Goal: Task Accomplishment & Management: Complete application form

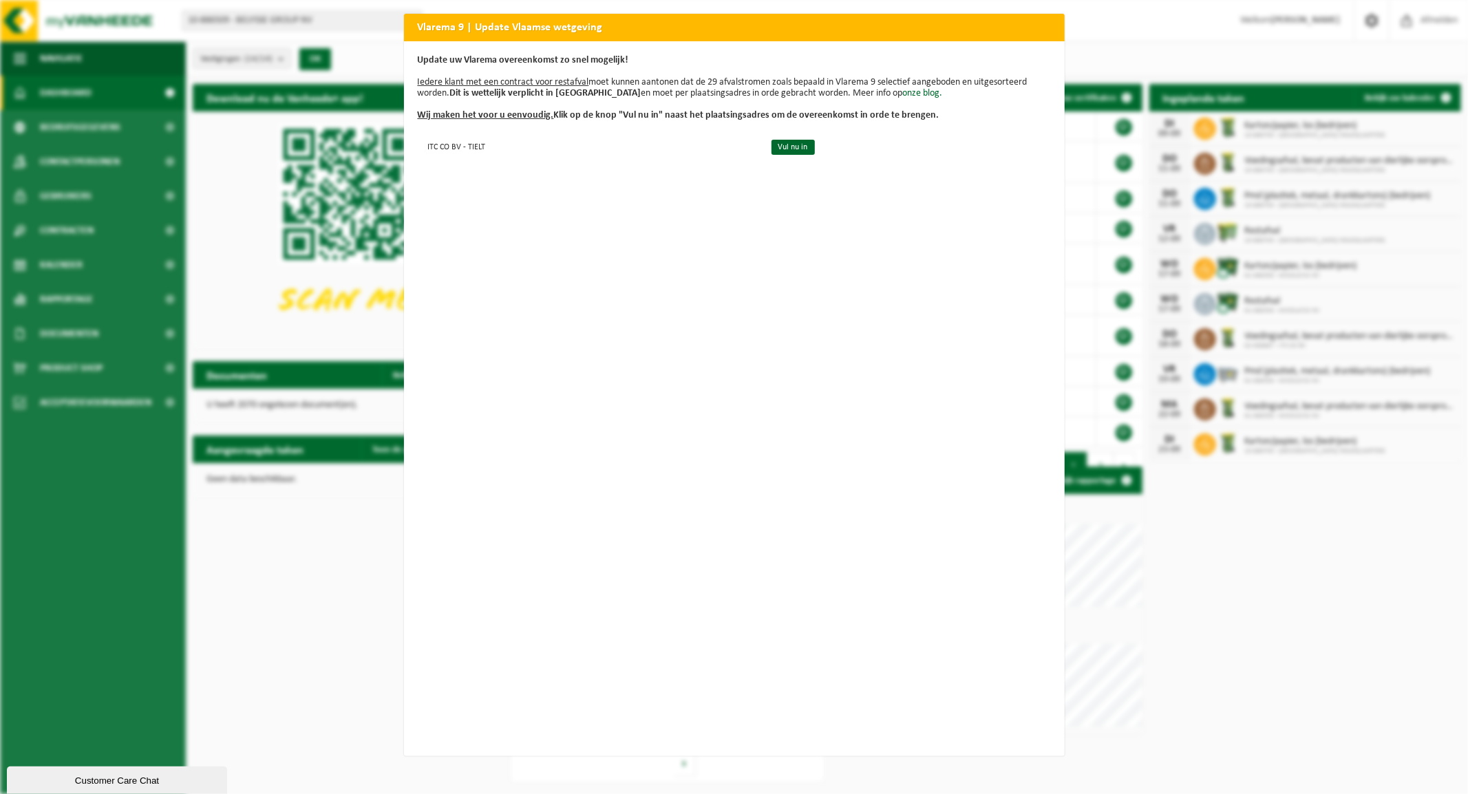
click at [147, 544] on div "Vlarema 9 | Update Vlaamse wetgeving Update uw Vlarema overeenkomst zo snel mog…" at bounding box center [734, 397] width 1468 height 794
click at [1020, 29] on h2 "Vlarema 9 | Update Vlaamse wetgeving" at bounding box center [734, 27] width 661 height 26
click at [986, 17] on h2 "Vlarema 9 | Update Vlaamse wetgeving" at bounding box center [734, 27] width 661 height 26
click at [1024, 26] on h2 "Vlarema 9 | Update Vlaamse wetgeving" at bounding box center [734, 27] width 661 height 26
click at [112, 541] on div "Vlarema 9 | Update Vlaamse wetgeving Update uw Vlarema overeenkomst zo snel mog…" at bounding box center [734, 397] width 1468 height 794
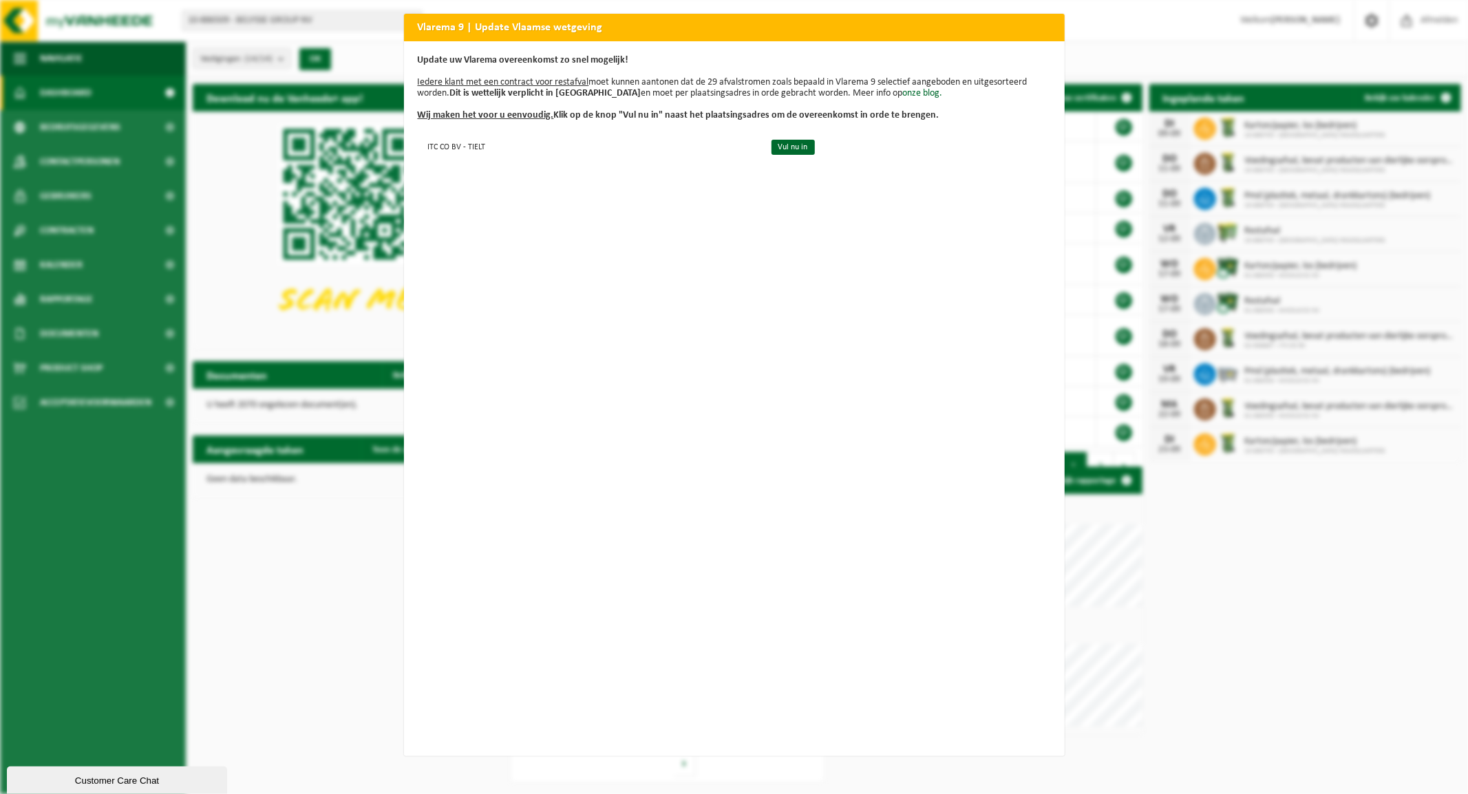
click at [112, 538] on div "Vlarema 9 | Update Vlaamse wetgeving Update uw Vlarema overeenkomst zo snel mog…" at bounding box center [734, 397] width 1468 height 794
click at [1028, 36] on h2 "Vlarema 9 | Update Vlaamse wetgeving" at bounding box center [734, 27] width 661 height 26
click at [1022, 25] on h2 "Vlarema 9 | Update Vlaamse wetgeving" at bounding box center [734, 27] width 661 height 26
click at [1023, 24] on h2 "Vlarema 9 | Update Vlaamse wetgeving" at bounding box center [734, 27] width 661 height 26
drag, startPoint x: 1015, startPoint y: 25, endPoint x: 796, endPoint y: 30, distance: 219.0
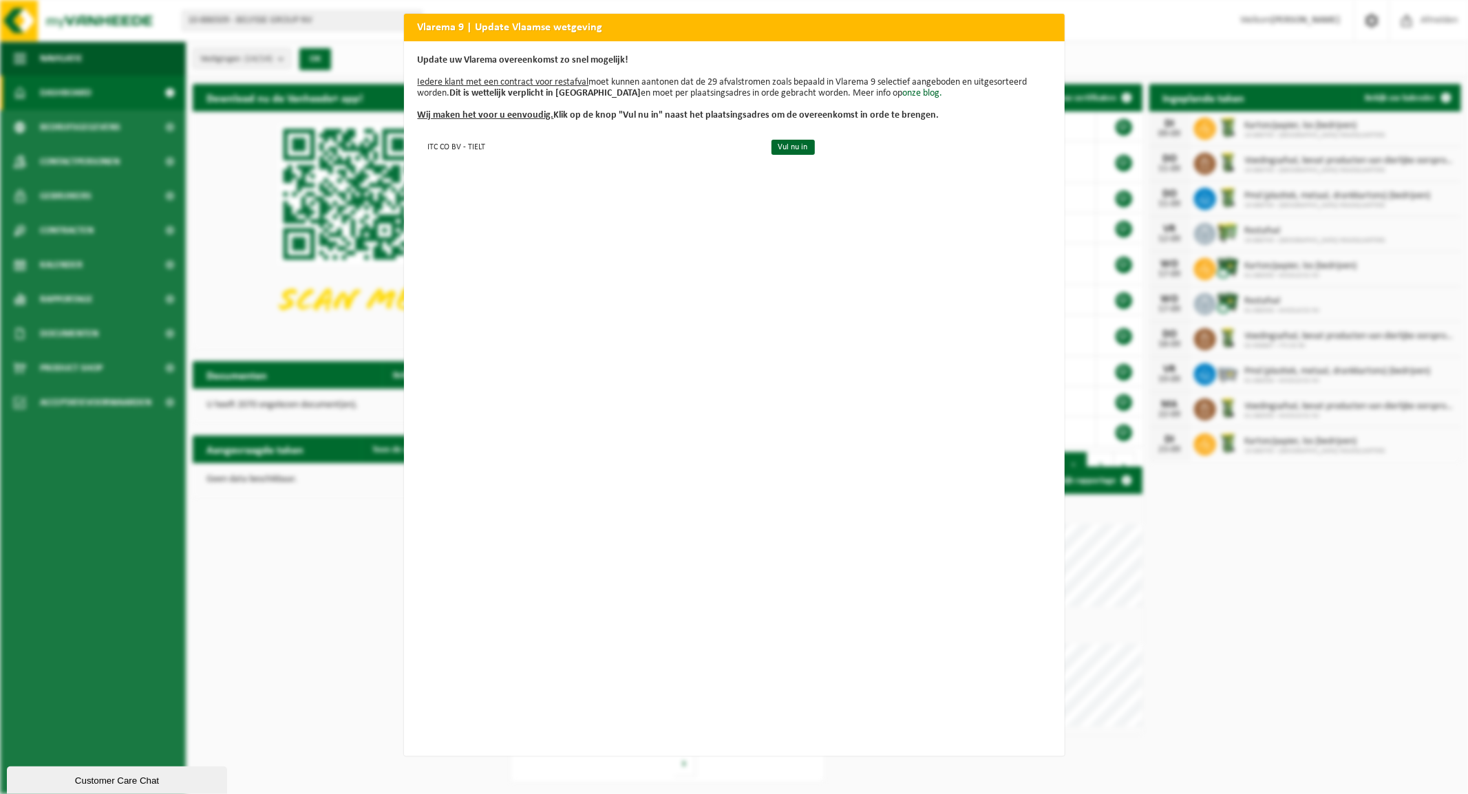
click at [796, 30] on h2 "Vlarema 9 | Update Vlaamse wetgeving" at bounding box center [734, 27] width 661 height 26
click at [109, 538] on div "Vlarema 9 | Update Vlaamse wetgeving Update uw Vlarema overeenkomst zo snel mog…" at bounding box center [734, 397] width 1468 height 794
click at [142, 472] on div "Vlarema 9 | Update Vlaamse wetgeving Update uw Vlarema overeenkomst zo snel mog…" at bounding box center [734, 397] width 1468 height 794
drag, startPoint x: 961, startPoint y: 25, endPoint x: 940, endPoint y: 63, distance: 42.5
click at [940, 63] on div "Vlarema 9 | Update Vlaamse wetgeving Update uw Vlarema overeenkomst zo snel mog…" at bounding box center [734, 385] width 661 height 743
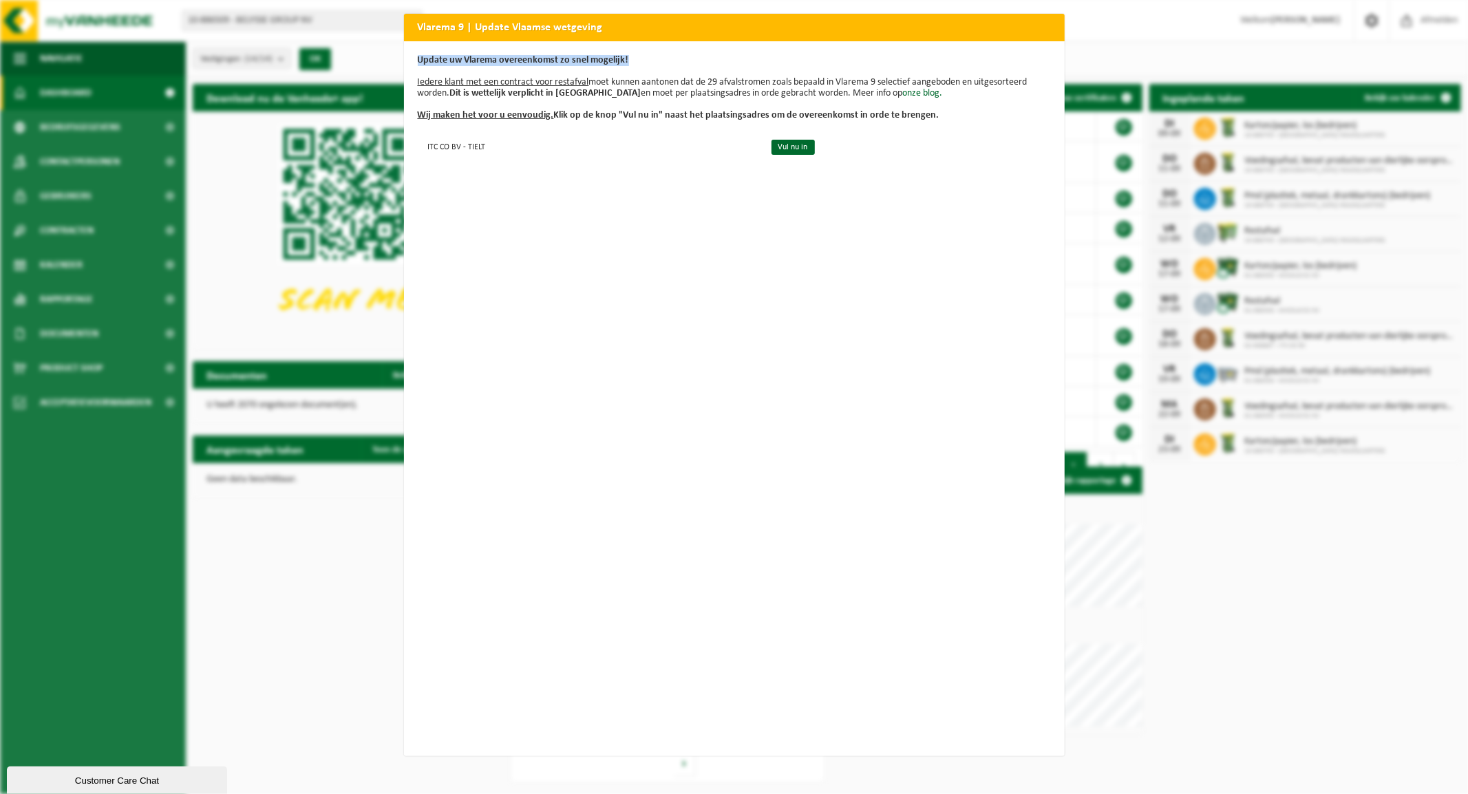
click at [794, 22] on h2 "Vlarema 9 | Update Vlaamse wetgeving" at bounding box center [734, 27] width 661 height 26
click at [478, 19] on h2 "Vlarema 9 | Update Vlaamse wetgeving" at bounding box center [734, 27] width 661 height 26
click at [436, 28] on h2 "Vlarema 9 | Update Vlaamse wetgeving" at bounding box center [734, 27] width 661 height 26
drag, startPoint x: 436, startPoint y: 28, endPoint x: 1053, endPoint y: 28, distance: 616.8
click at [1034, 23] on h2 "Vlarema 9 | Update Vlaamse wetgeving" at bounding box center [734, 27] width 661 height 26
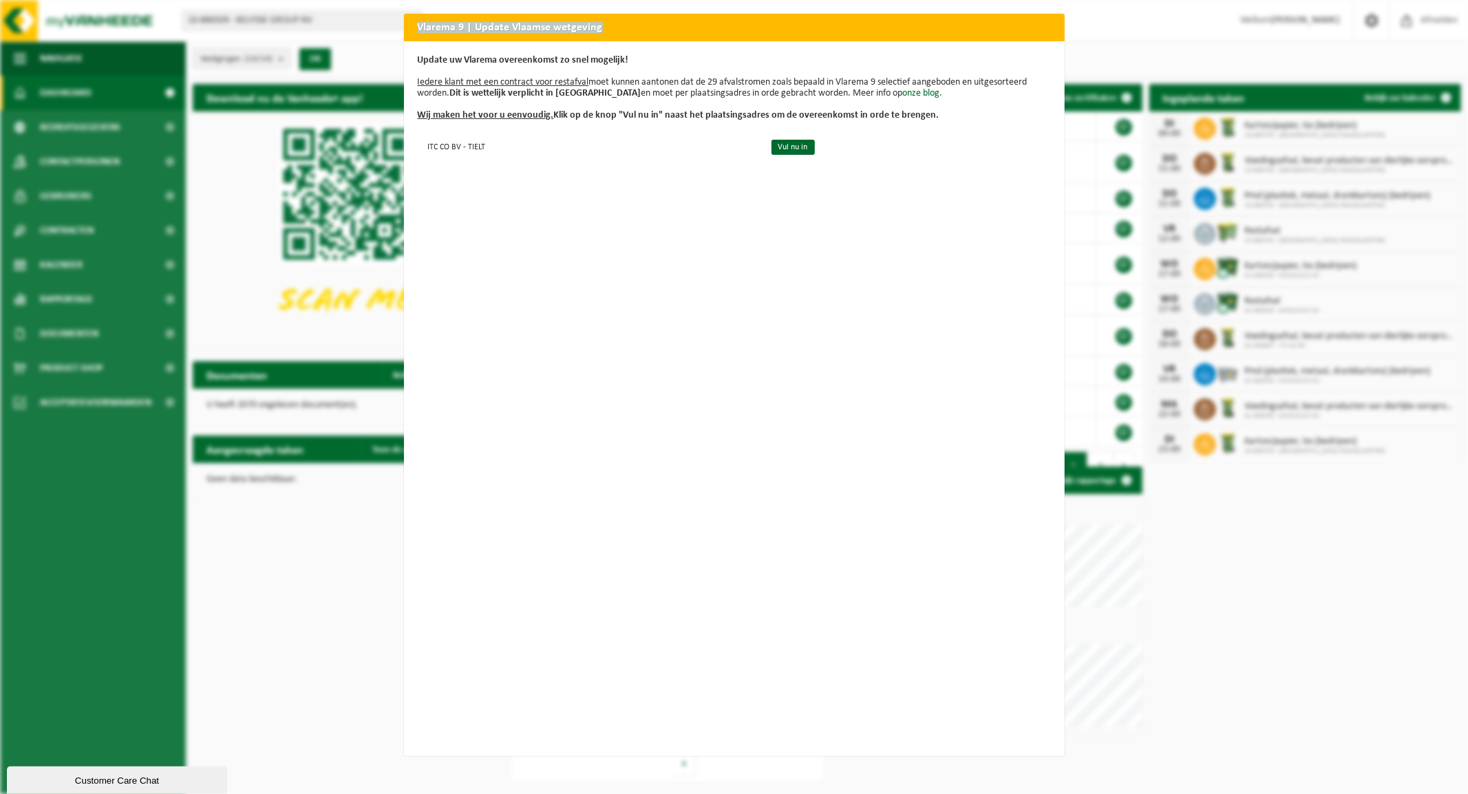
click at [1053, 28] on h2 "Vlarema 9 | Update Vlaamse wetgeving" at bounding box center [734, 27] width 661 height 26
click at [120, 587] on div "Vlarema 9 | Update Vlaamse wetgeving Update uw Vlarema overeenkomst zo snel mog…" at bounding box center [734, 397] width 1468 height 794
click at [123, 580] on div "Vlarema 9 | Update Vlaamse wetgeving Update uw Vlarema overeenkomst zo snel mog…" at bounding box center [734, 397] width 1468 height 794
click at [950, 18] on h2 "Vlarema 9 | Update Vlaamse wetgeving" at bounding box center [734, 27] width 661 height 26
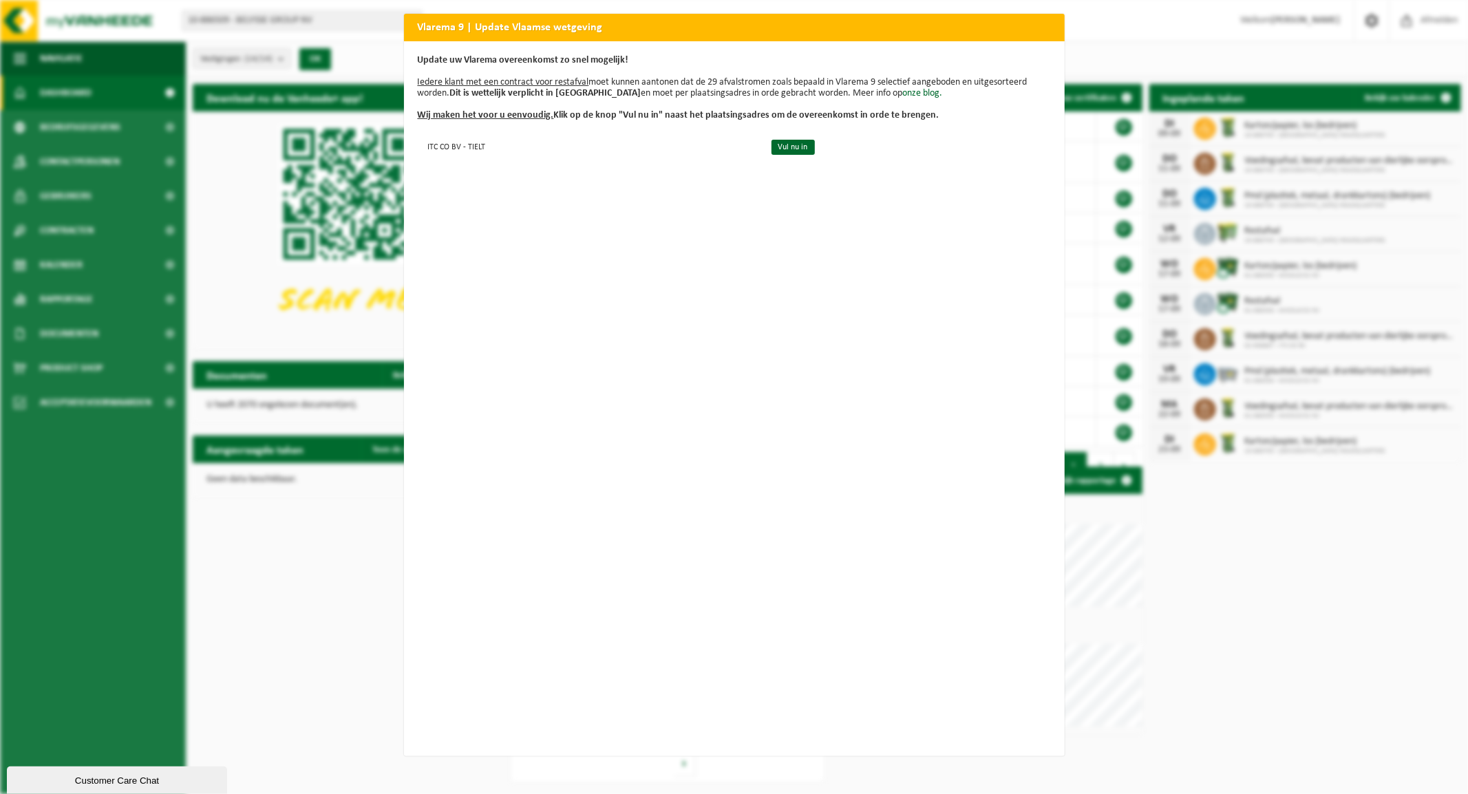
click at [950, 19] on h2 "Vlarema 9 | Update Vlaamse wetgeving" at bounding box center [734, 27] width 661 height 26
click at [772, 146] on link "Vul nu in" at bounding box center [793, 147] width 43 height 15
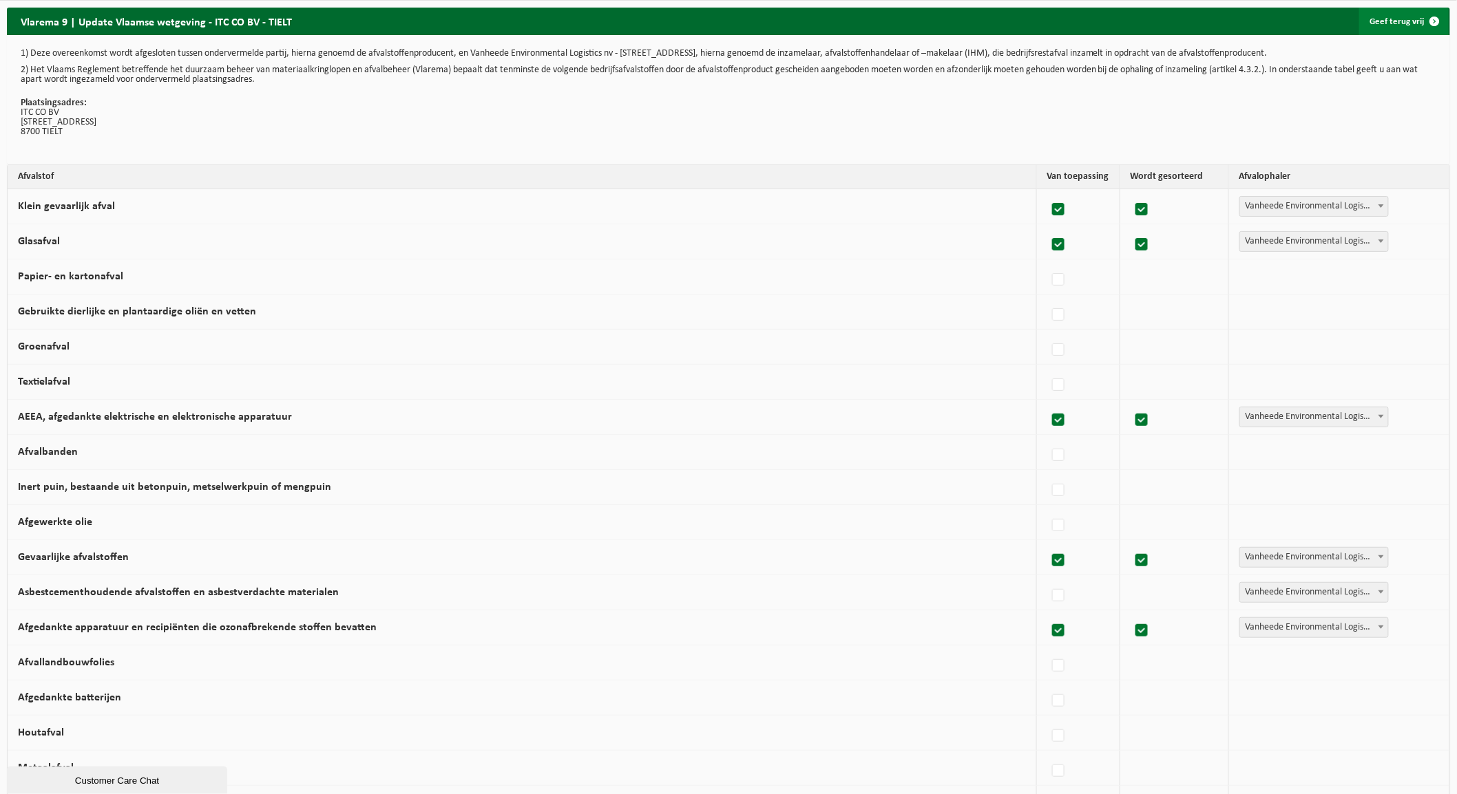
click at [1388, 21] on div "Vlarema 9 | Update Vlaamse wetgeving - ITC CO BV - TIELT Geef terug vrij 1) Dez…" at bounding box center [728, 692] width 1457 height 1369
click at [1395, 22] on link "Geef terug vrij" at bounding box center [1403, 22] width 89 height 28
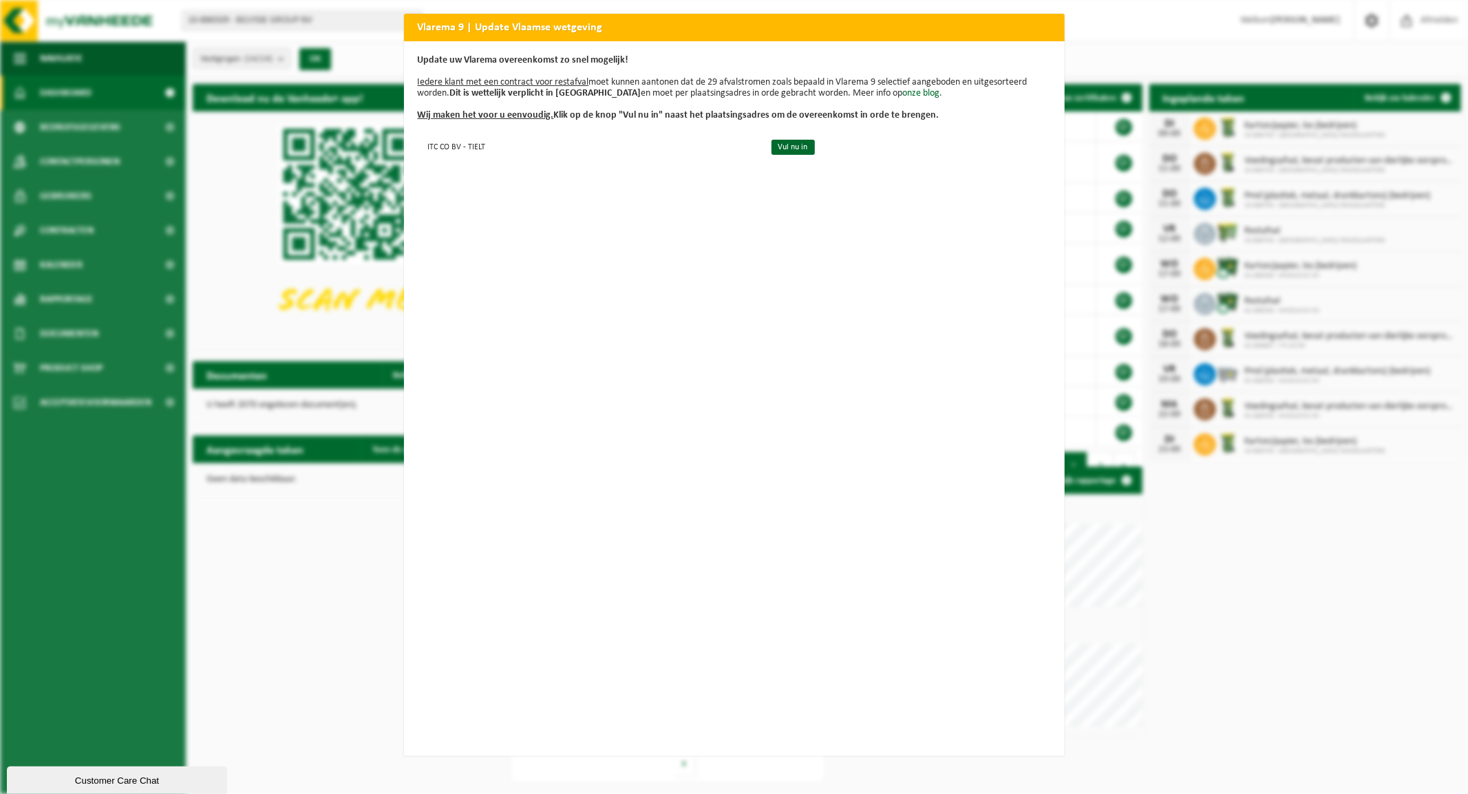
click at [375, 328] on div "Vlarema 9 | Update Vlaamse wetgeving Update uw Vlarema overeenkomst zo snel mog…" at bounding box center [734, 397] width 1468 height 794
click at [279, 337] on div "Vlarema 9 | Update Vlaamse wetgeving Update uw Vlarema overeenkomst zo snel mog…" at bounding box center [734, 397] width 1468 height 794
click at [472, 145] on td "ITC CO BV - TIELT" at bounding box center [589, 146] width 342 height 23
click at [776, 145] on link "Vul nu in" at bounding box center [793, 147] width 43 height 15
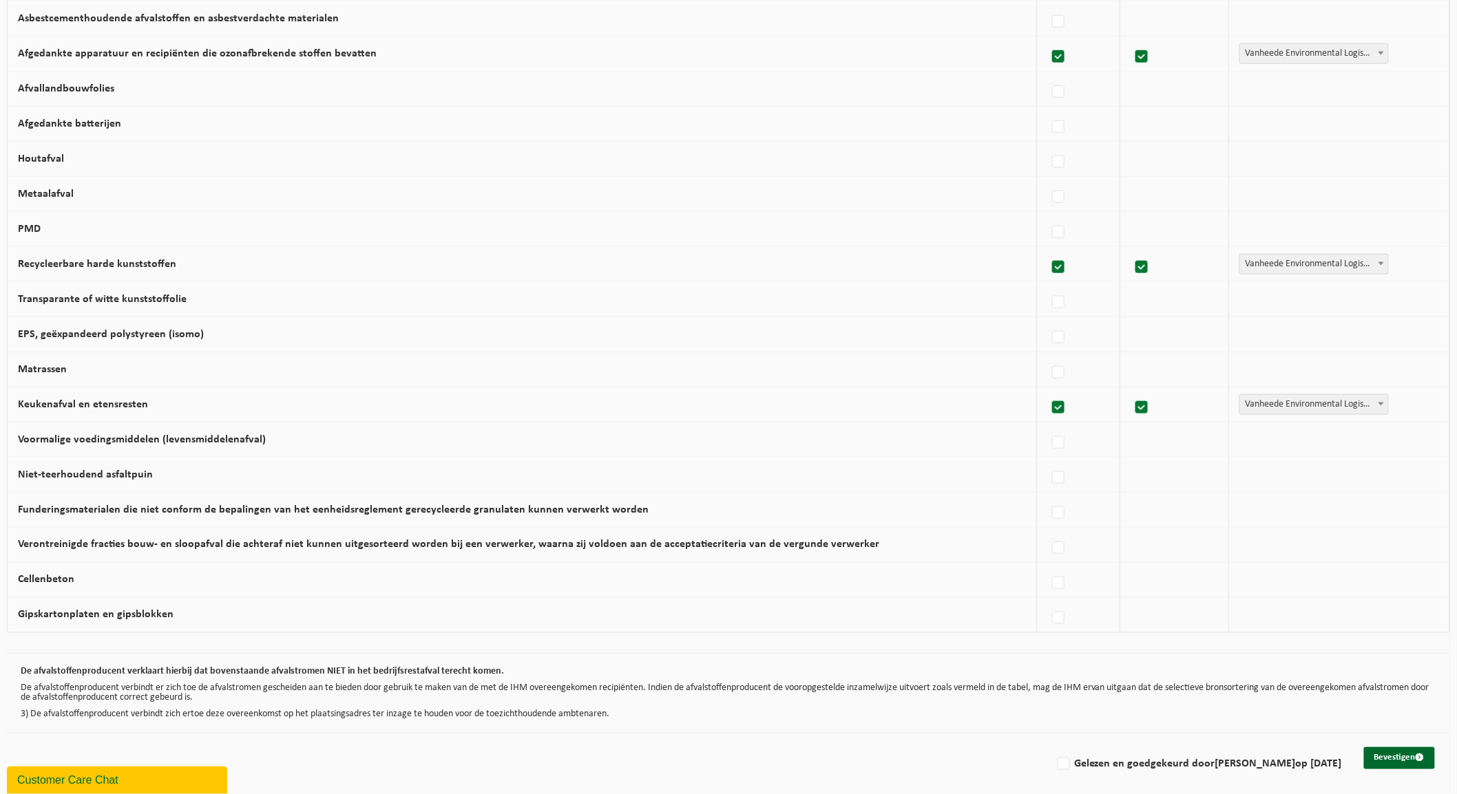
scroll to position [584, 0]
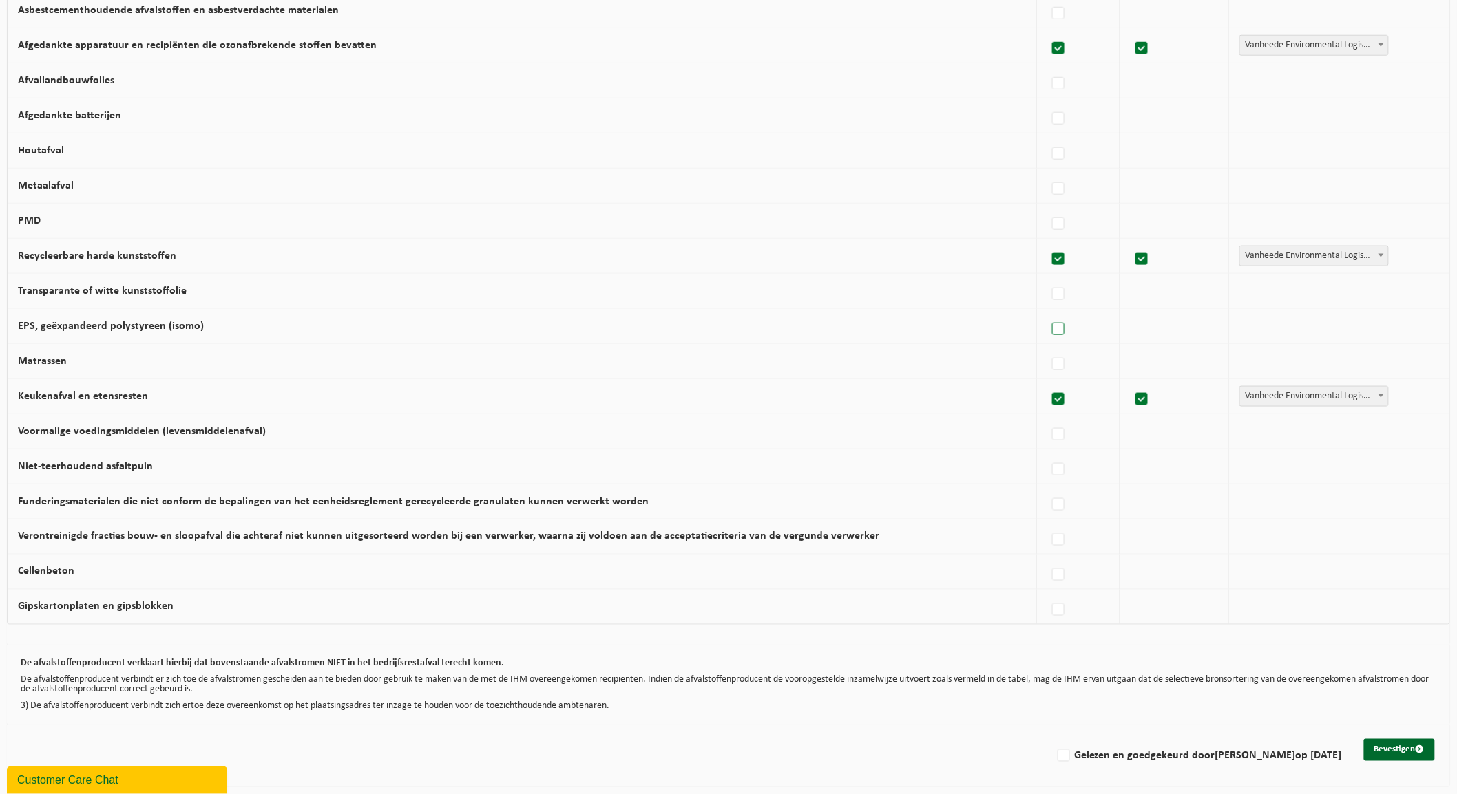
click at [1051, 327] on label at bounding box center [1058, 329] width 19 height 21
click at [1047, 313] on input "EPS, geëxpandeerd polystyreen (isomo)" at bounding box center [1046, 312] width 1 height 1
checkbox input "true"
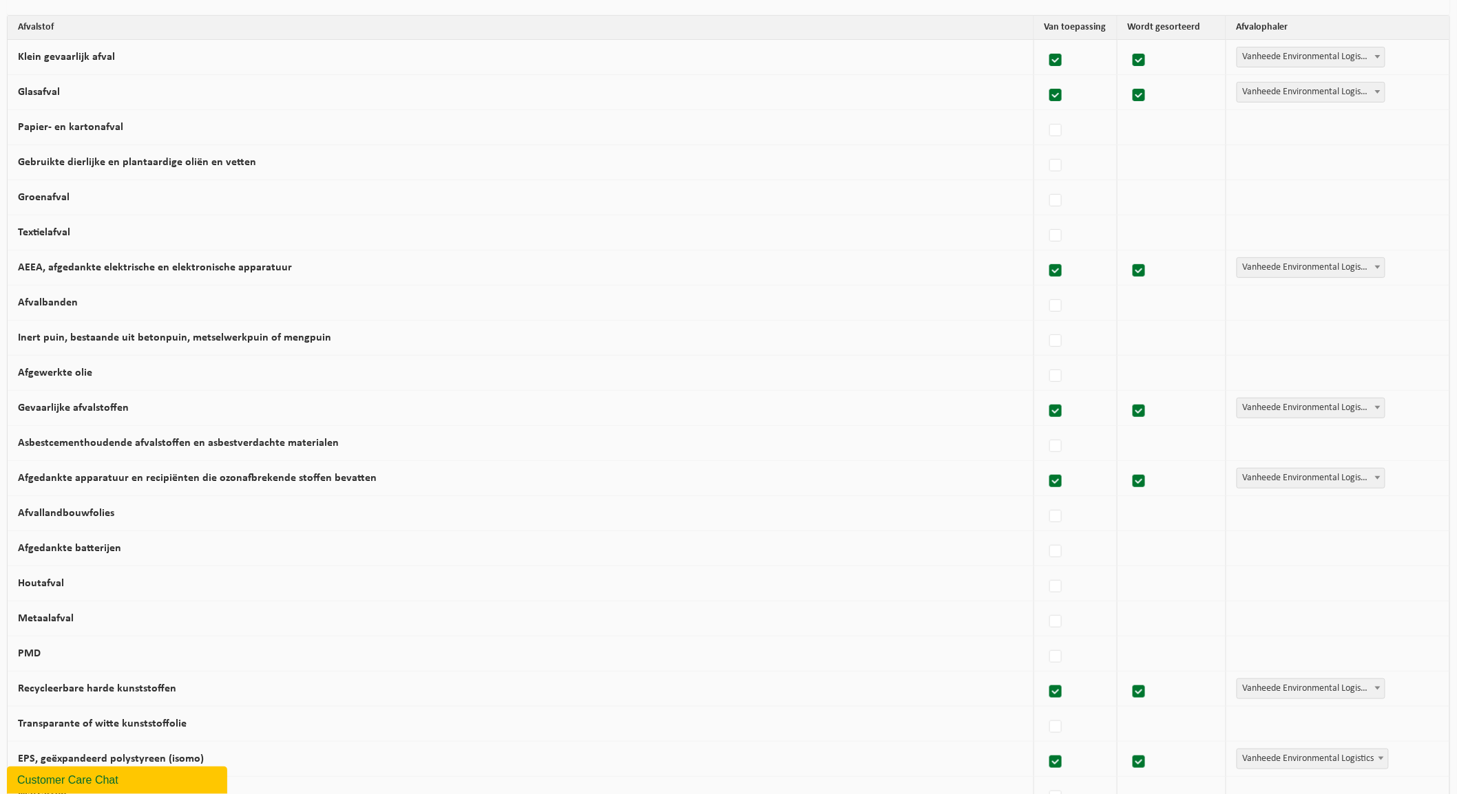
scroll to position [0, 0]
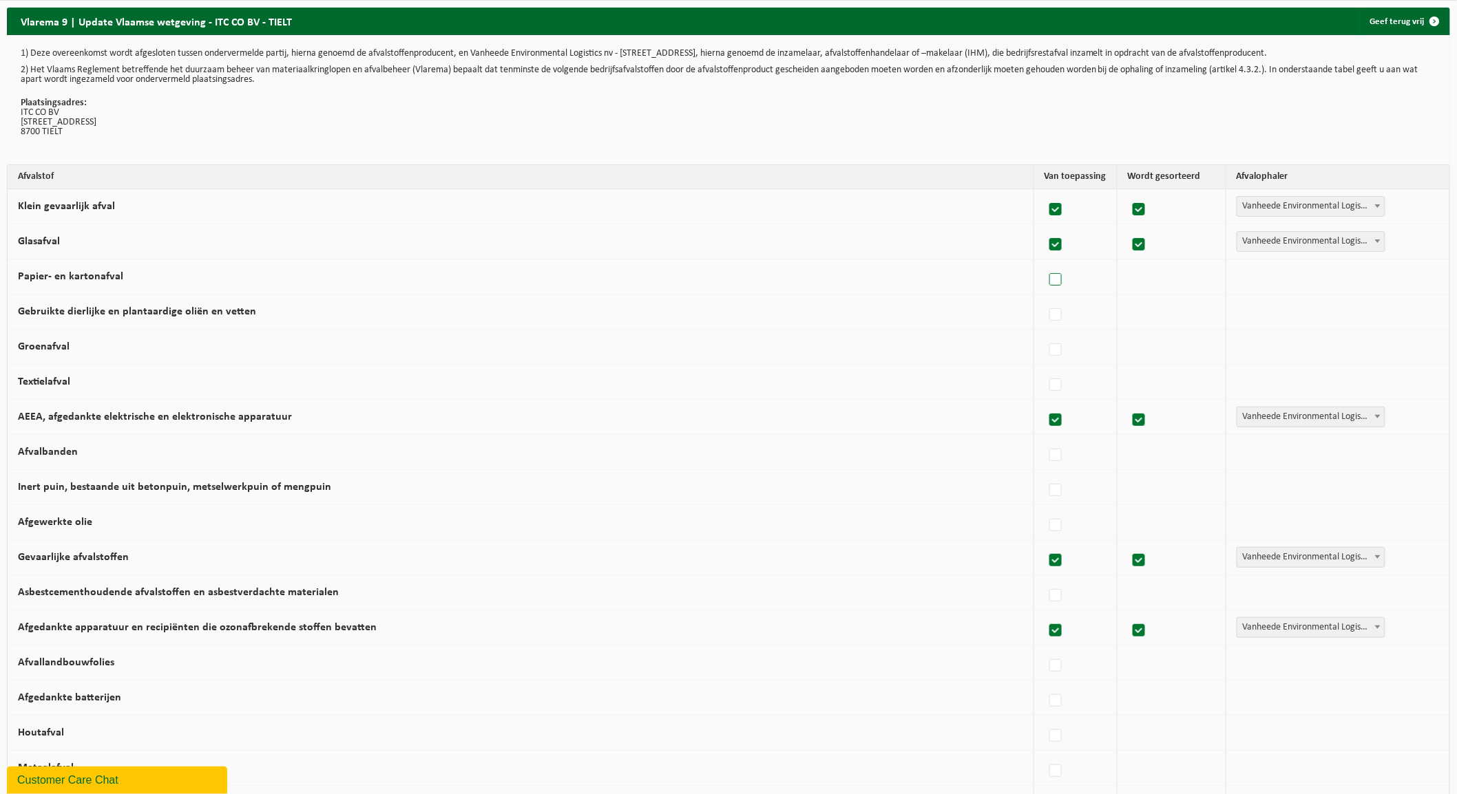
click at [1050, 281] on label at bounding box center [1055, 280] width 19 height 21
click at [1044, 263] on input "Papier- en kartonafval" at bounding box center [1044, 262] width 1 height 1
checkbox input "true"
click at [1272, 279] on span "Vanheede Environmental Logistics" at bounding box center [1312, 276] width 151 height 19
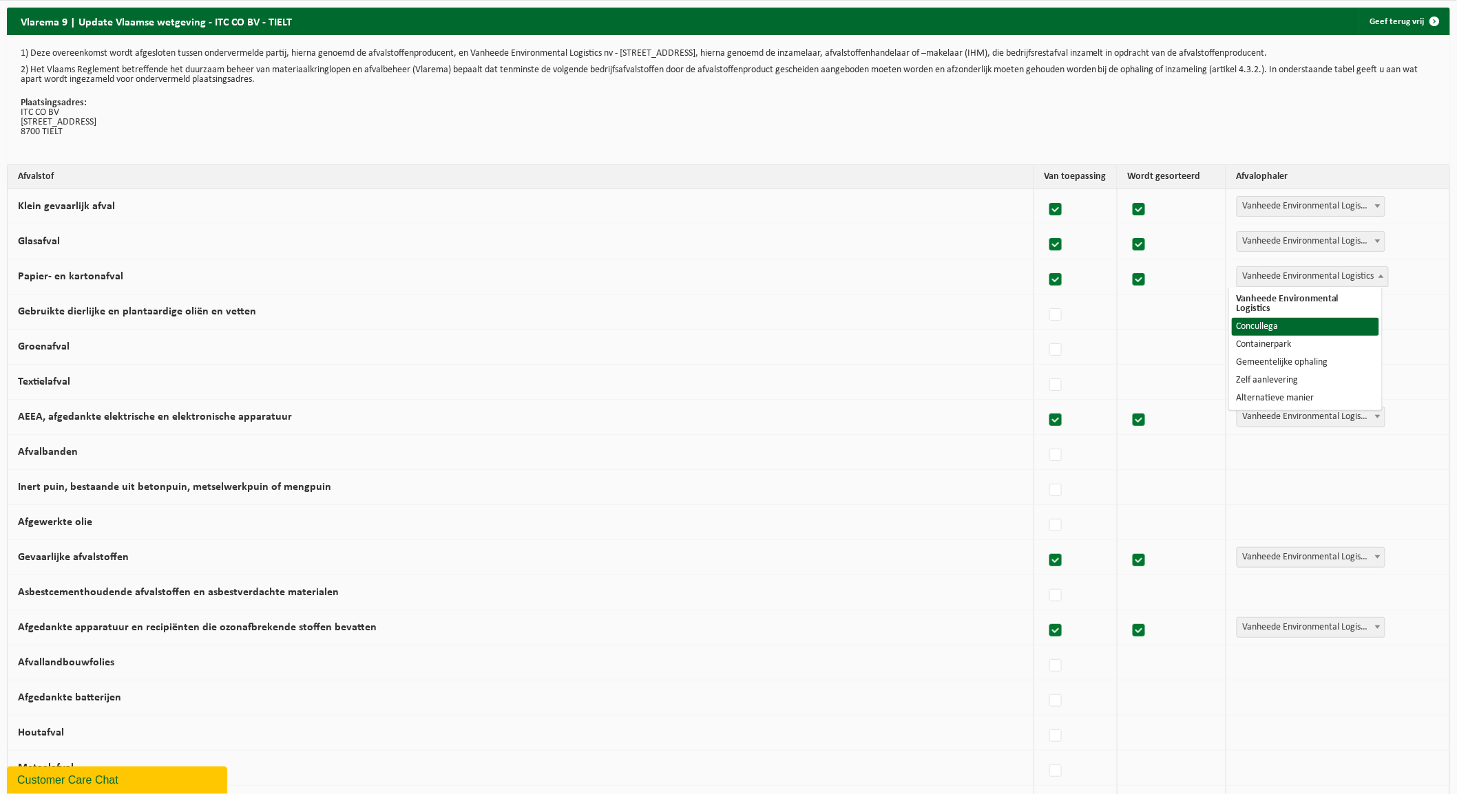
select select "Concullega"
click at [1044, 308] on div at bounding box center [1075, 312] width 62 height 28
click at [1046, 344] on label at bounding box center [1055, 350] width 19 height 21
click at [1044, 333] on input "Groenafval" at bounding box center [1044, 332] width 1 height 1
checkbox input "true"
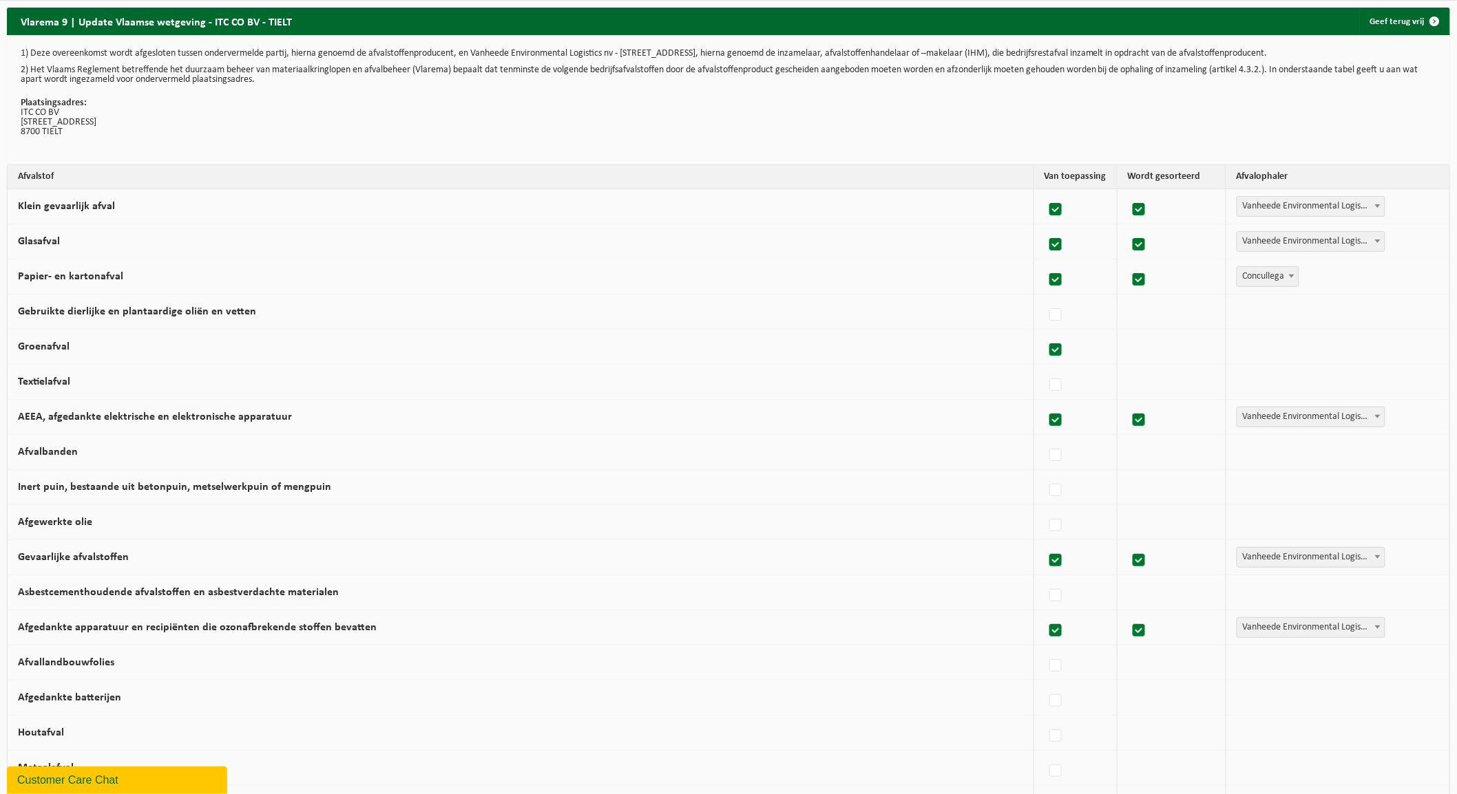
checkbox input "true"
click at [1288, 350] on span "Vanheede Environmental Logistics" at bounding box center [1312, 346] width 151 height 19
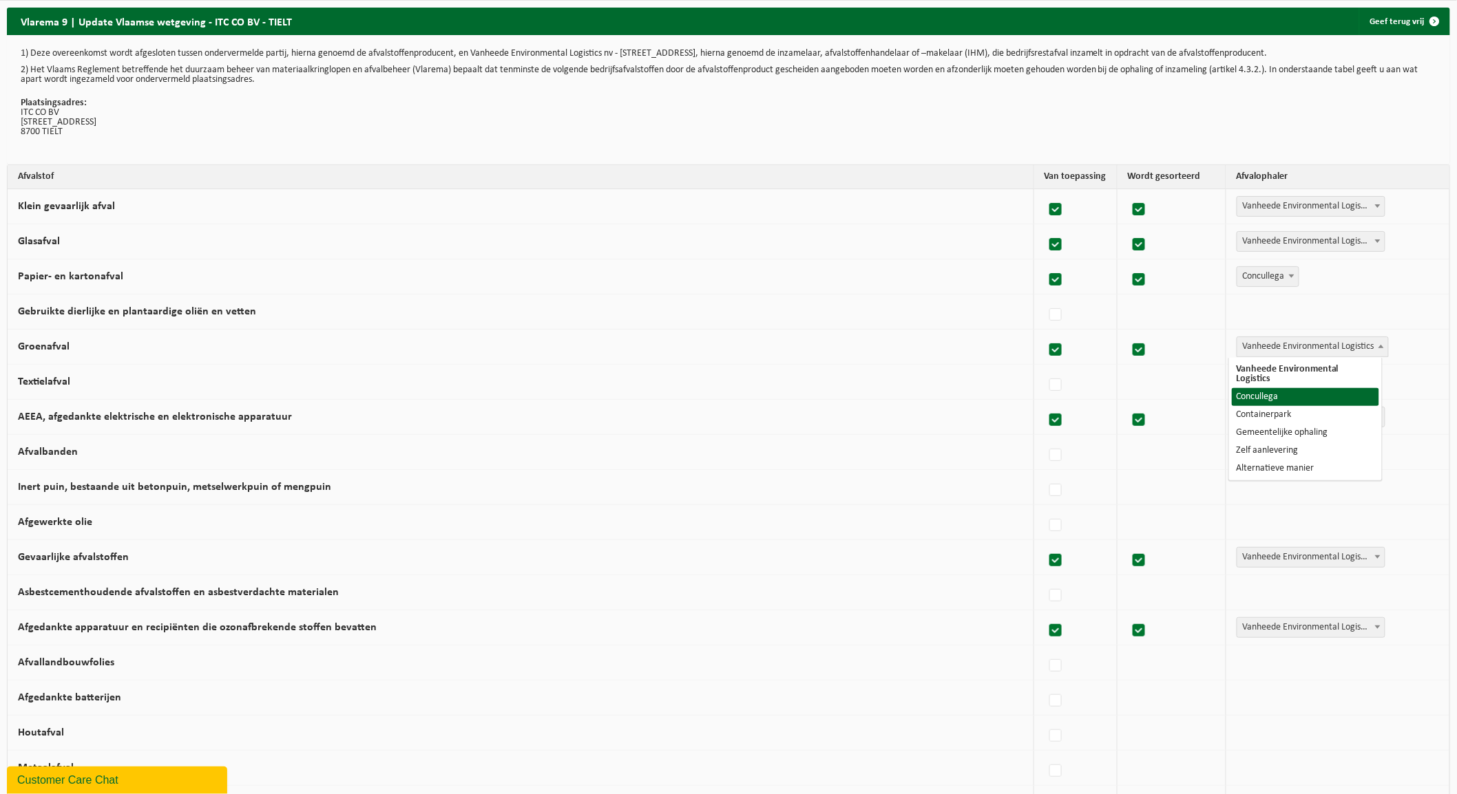
select select "Concullega"
click at [1267, 349] on span "Concullega" at bounding box center [1267, 346] width 61 height 19
click at [1054, 386] on label at bounding box center [1055, 385] width 19 height 21
click at [1044, 368] on input "Textielafval" at bounding box center [1044, 368] width 1 height 1
checkbox input "true"
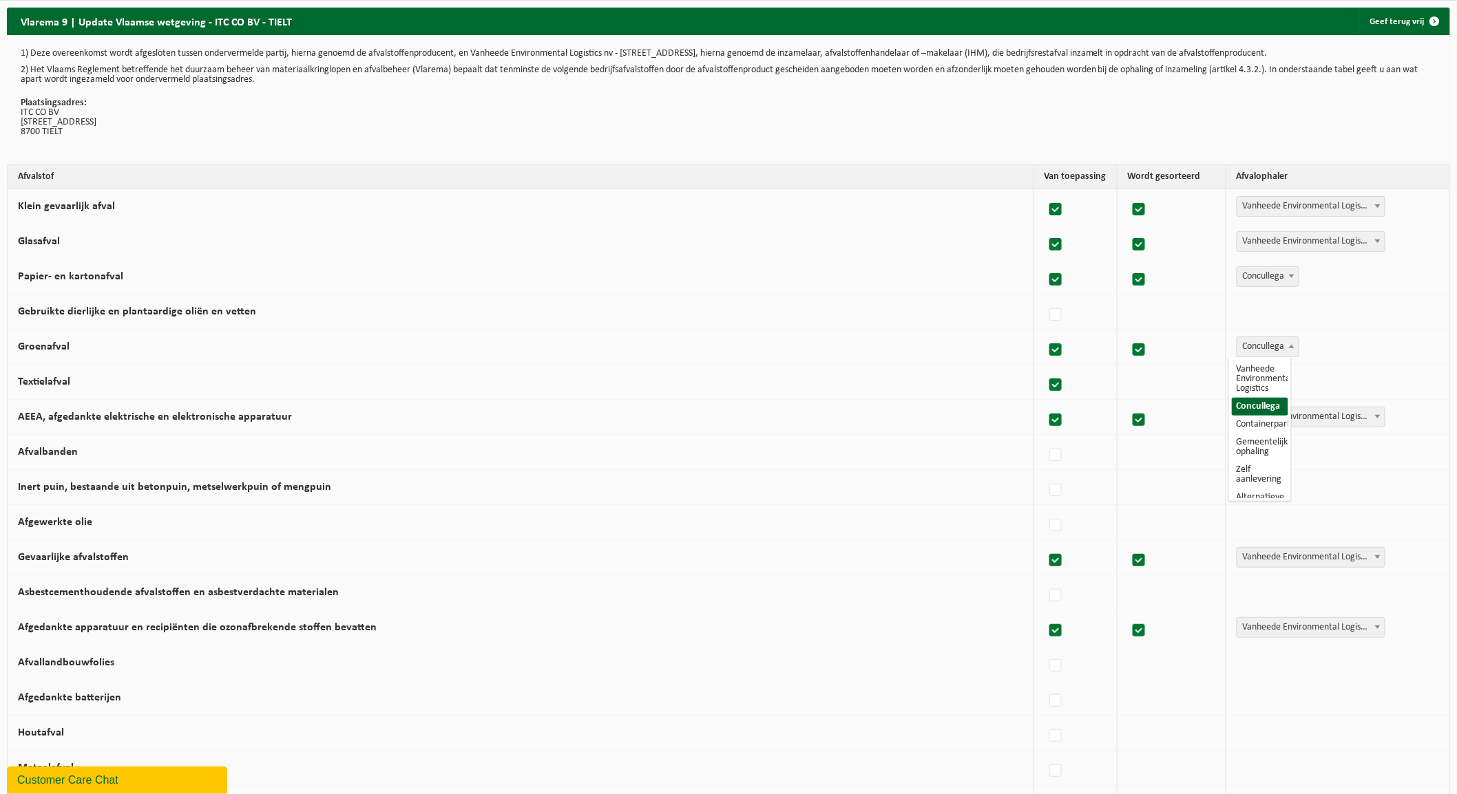
checkbox input "true"
click at [1256, 376] on span "Vanheede Environmental Logistics" at bounding box center [1312, 381] width 151 height 19
select select "Concullega"
click at [1055, 458] on label at bounding box center [1055, 455] width 19 height 21
click at [1044, 438] on input "Afvalbanden" at bounding box center [1044, 438] width 1 height 1
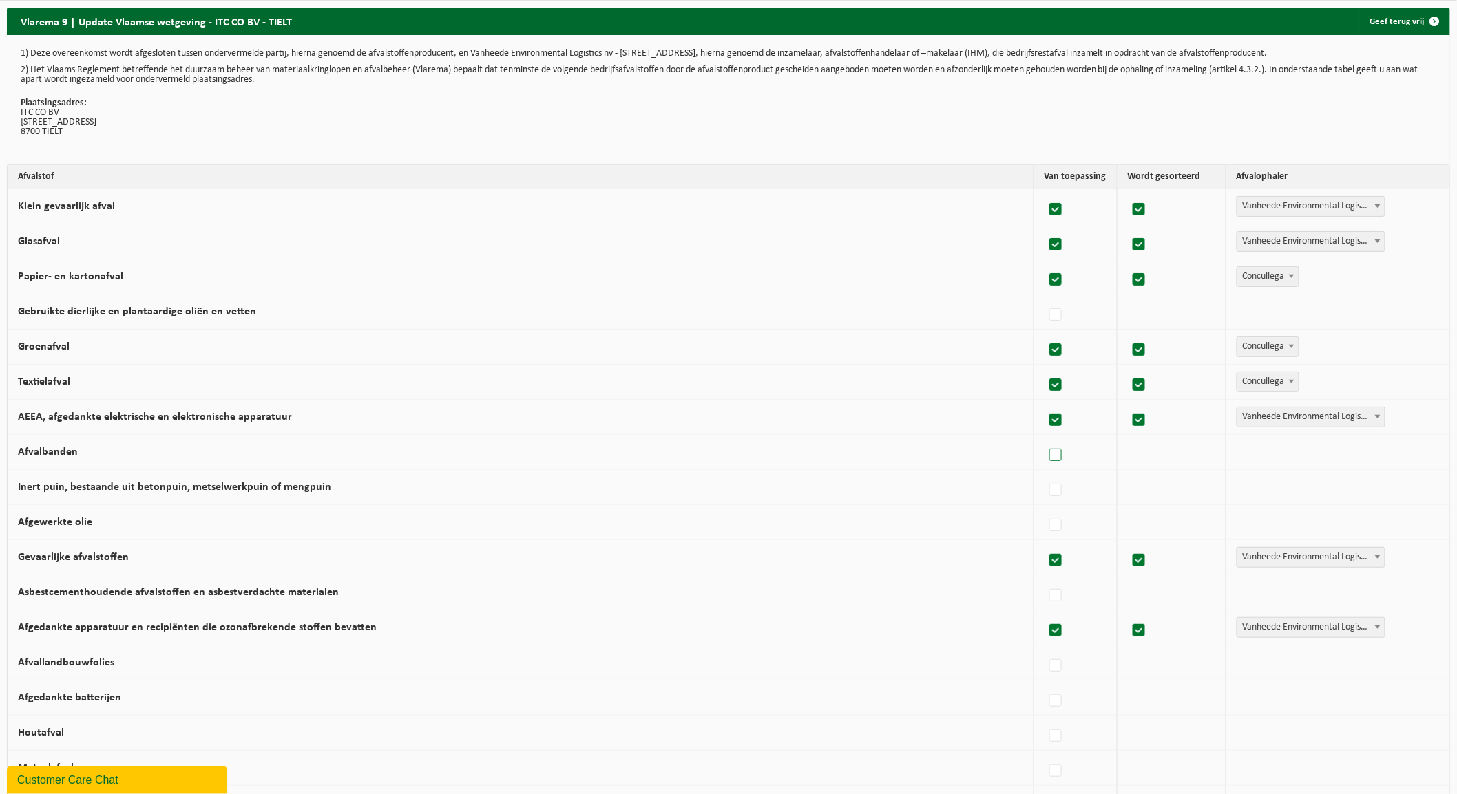
checkbox input "true"
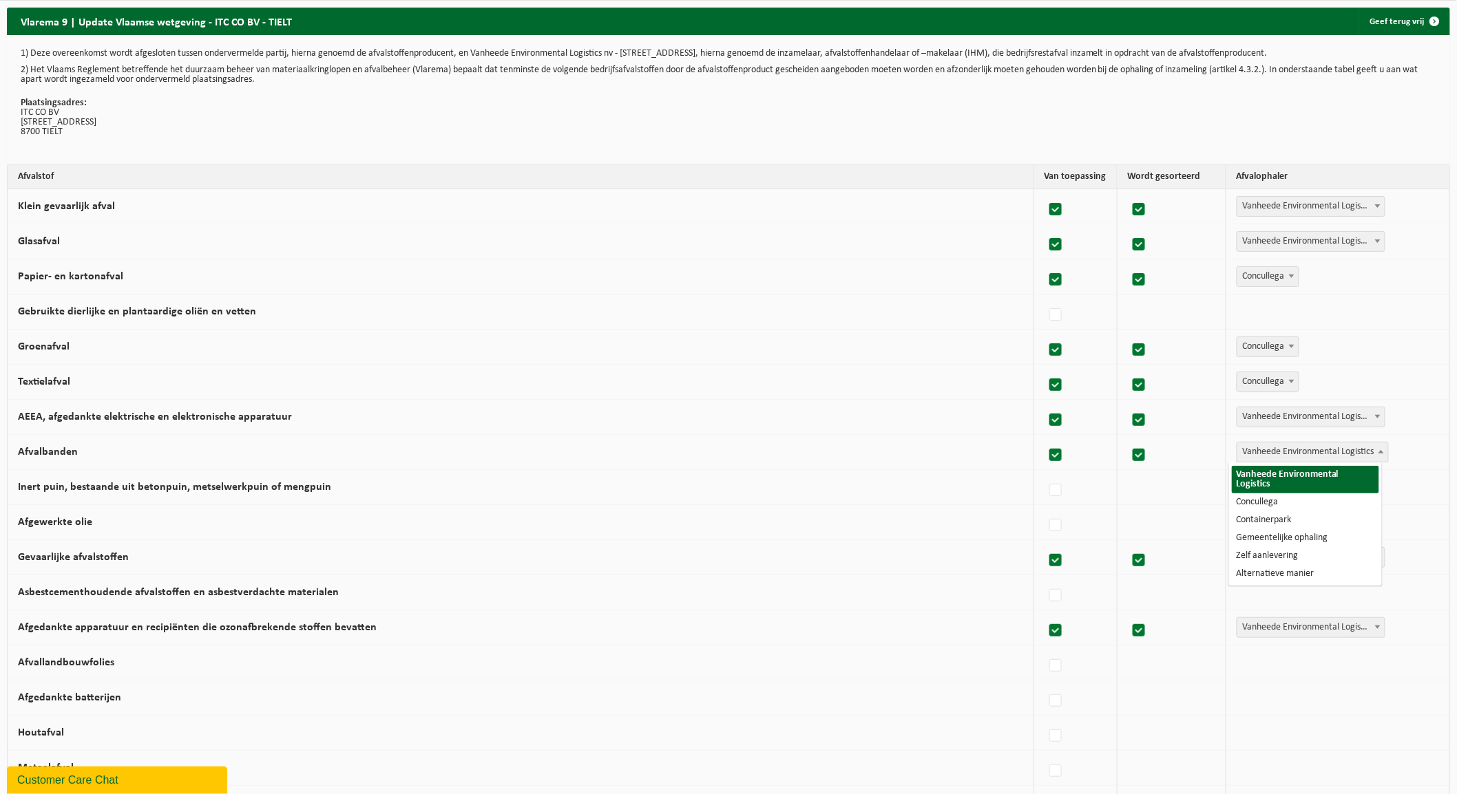
click at [1262, 461] on span "Vanheede Environmental Logistics" at bounding box center [1312, 452] width 151 height 19
select select "Concullega"
click at [1050, 491] on label at bounding box center [1055, 490] width 19 height 21
click at [1044, 474] on input "Inert puin, bestaande uit betonpuin, metselwerkpuin of mengpuin" at bounding box center [1044, 473] width 1 height 1
checkbox input "true"
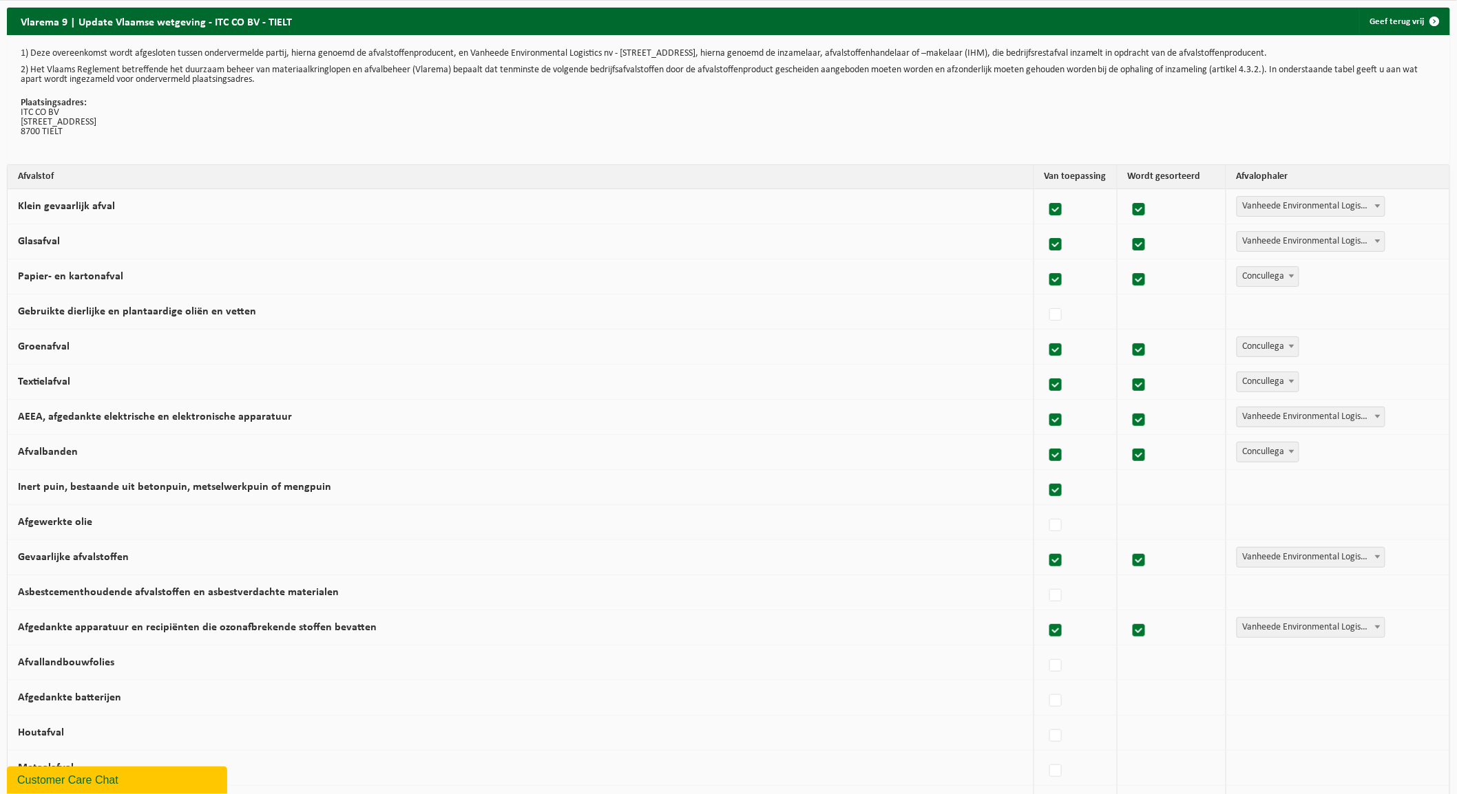
checkbox input "true"
click at [1238, 496] on span "Vanheede Environmental Logistics" at bounding box center [1312, 487] width 151 height 19
select select "Concullega"
click at [1047, 523] on label at bounding box center [1055, 526] width 19 height 21
click at [1044, 509] on input "Afgewerkte olie" at bounding box center [1044, 508] width 1 height 1
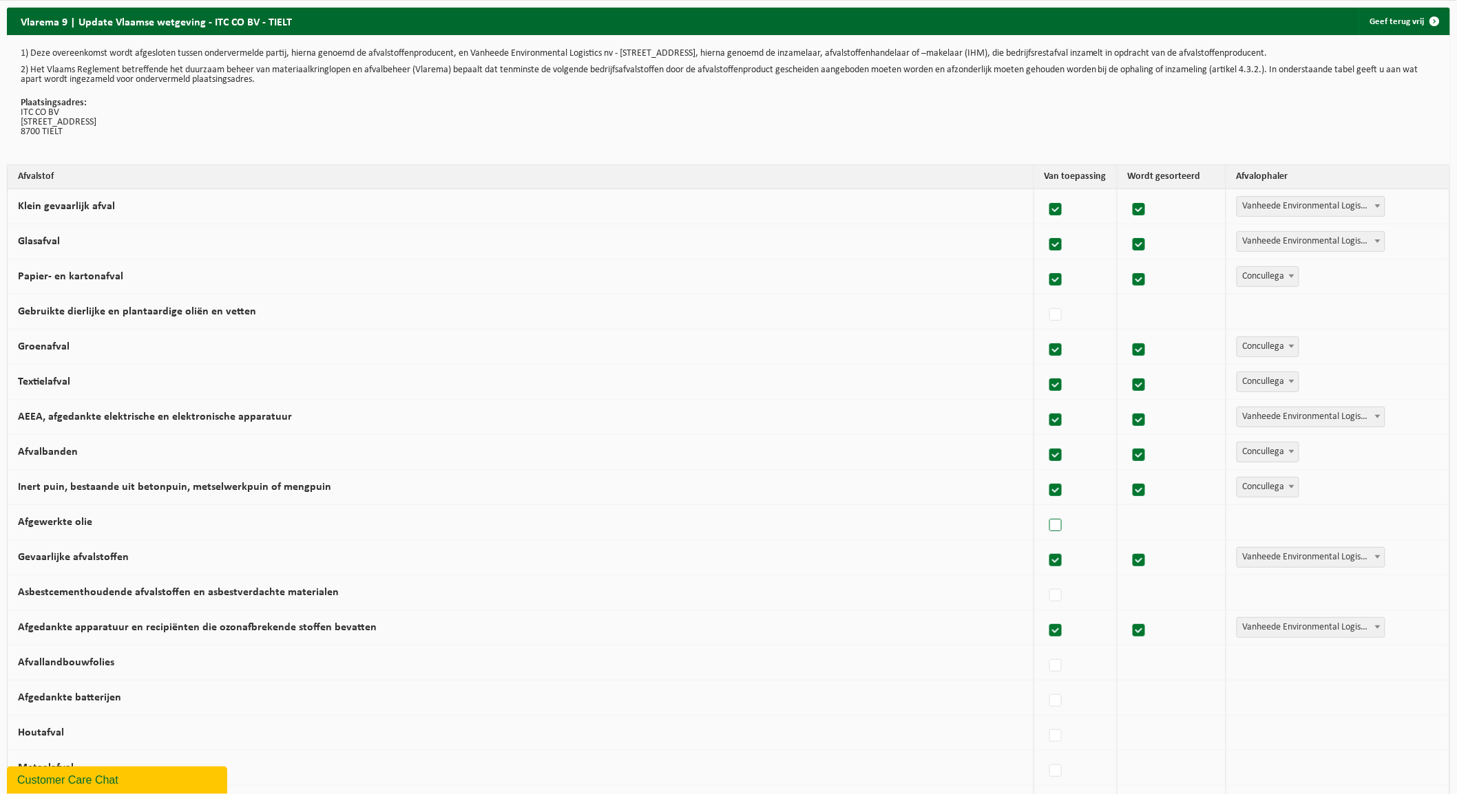
checkbox input "true"
click at [1256, 525] on span "Vanheede Environmental Logistics" at bounding box center [1312, 522] width 151 height 19
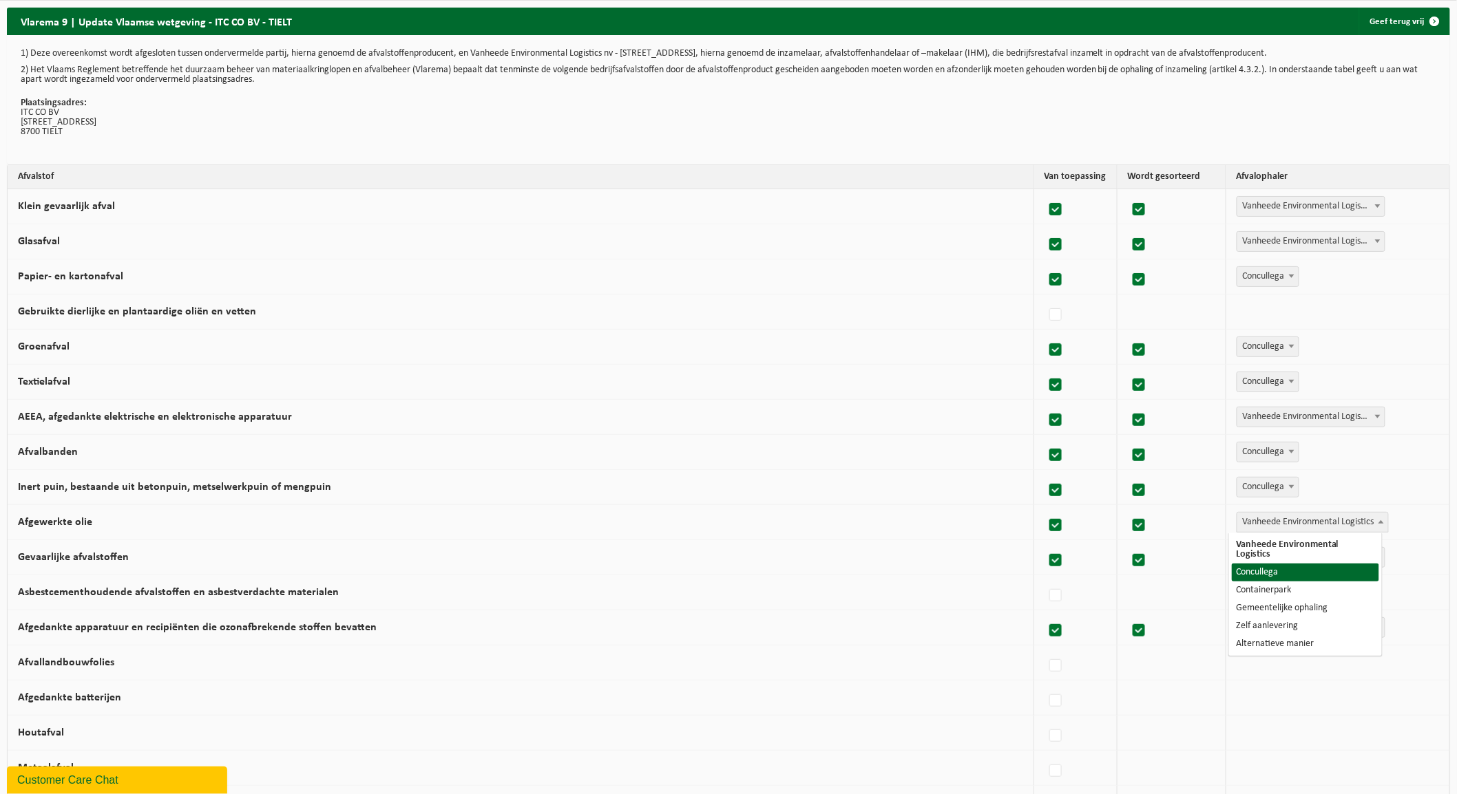
select select "Concullega"
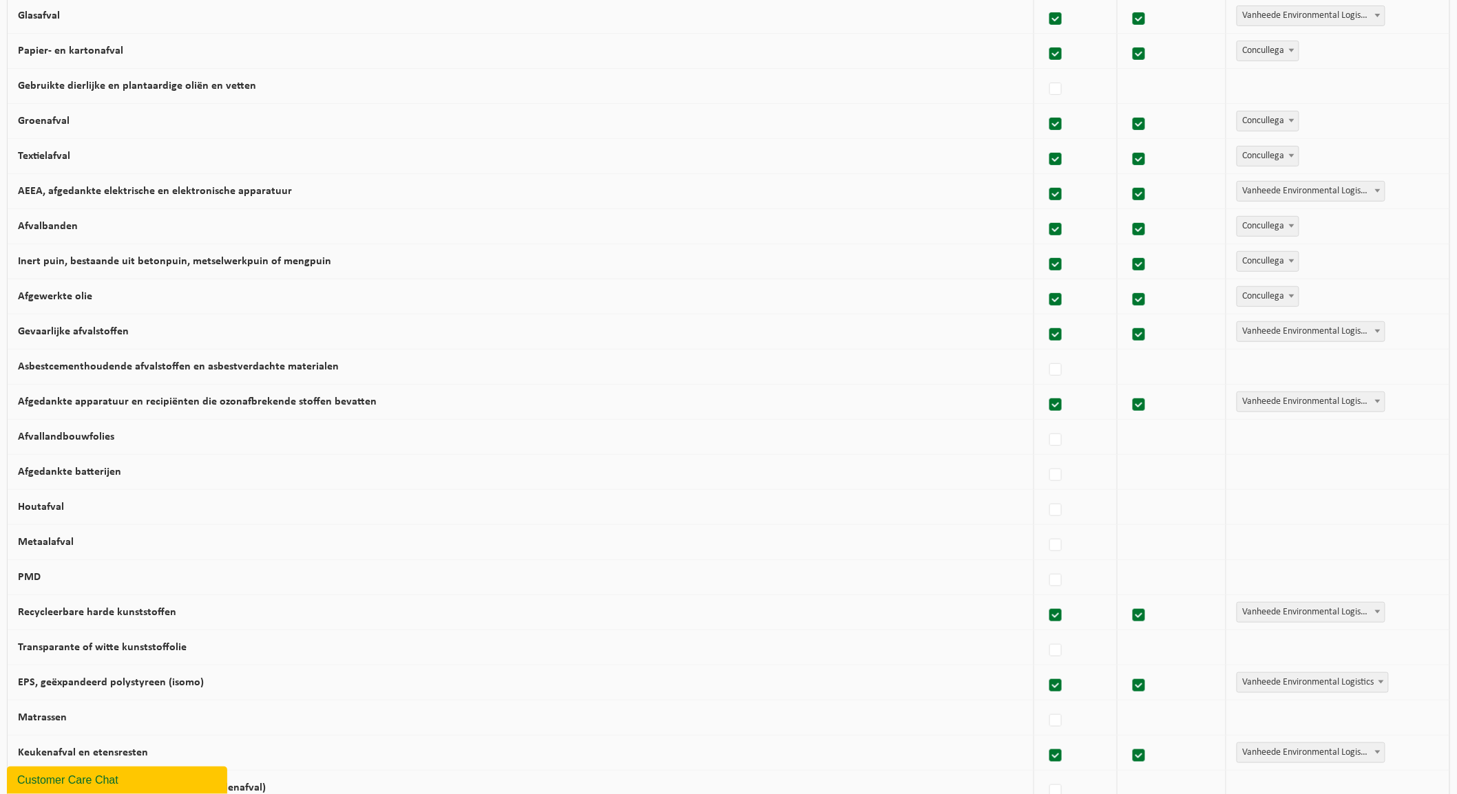
scroll to position [229, 0]
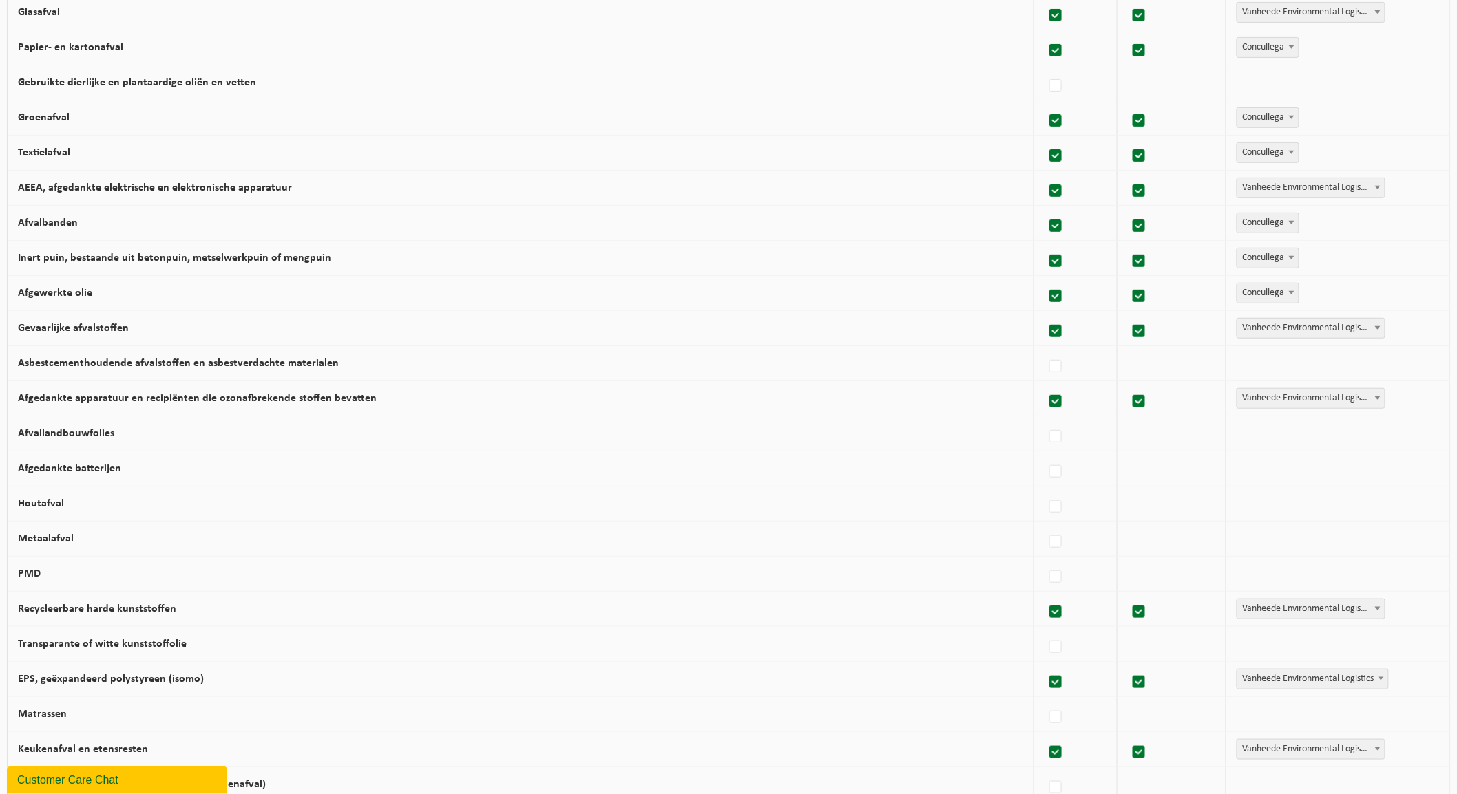
drag, startPoint x: 1049, startPoint y: 368, endPoint x: 1081, endPoint y: 373, distance: 32.1
click at [1049, 368] on label at bounding box center [1055, 367] width 19 height 21
click at [1044, 350] on input "Asbestcementhoudende afvalstoffen en asbestverdachte materialen" at bounding box center [1044, 349] width 1 height 1
checkbox input "true"
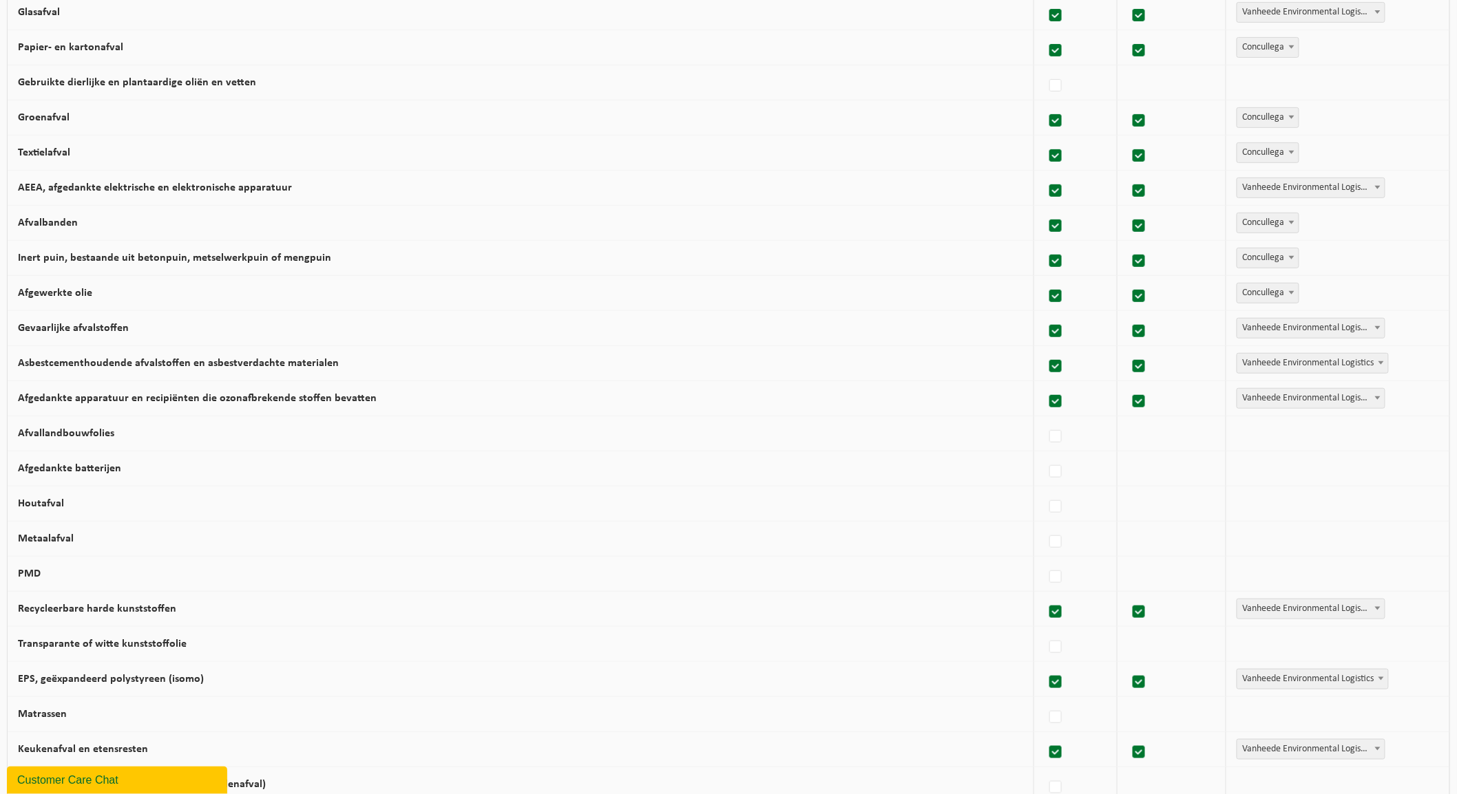
click at [1280, 366] on span "Vanheede Environmental Logistics" at bounding box center [1312, 363] width 151 height 19
select select "Concullega"
click at [1046, 438] on label at bounding box center [1055, 437] width 19 height 21
click at [1044, 420] on input "Afvallandbouwfolies" at bounding box center [1044, 419] width 1 height 1
checkbox input "true"
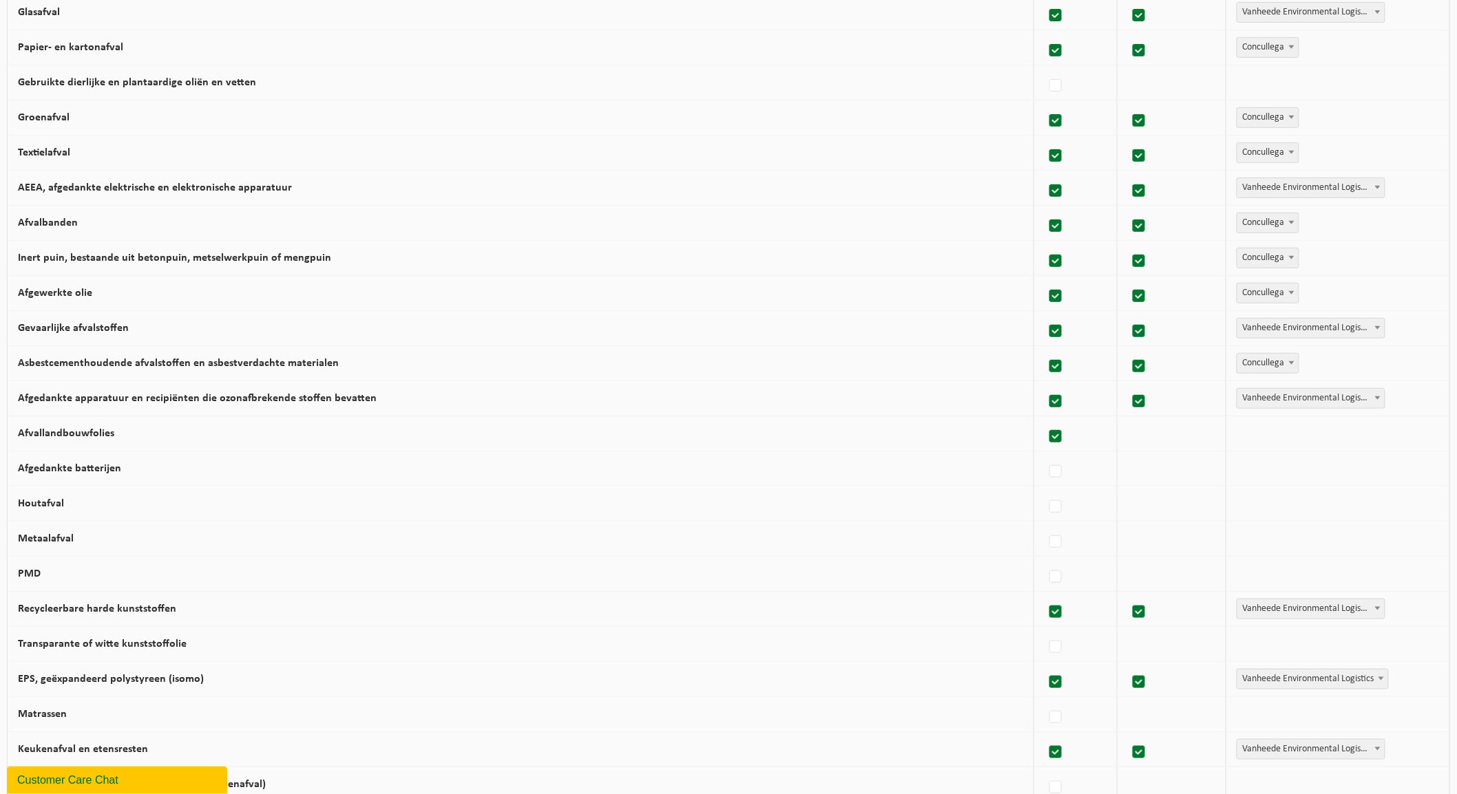
checkbox input "true"
click at [1325, 427] on span "Vanheede Environmental Logistics" at bounding box center [1312, 433] width 151 height 19
select select "Concullega"
click at [1052, 472] on label at bounding box center [1055, 472] width 19 height 21
click at [1044, 455] on input "Afgedankte batterijen" at bounding box center [1044, 454] width 1 height 1
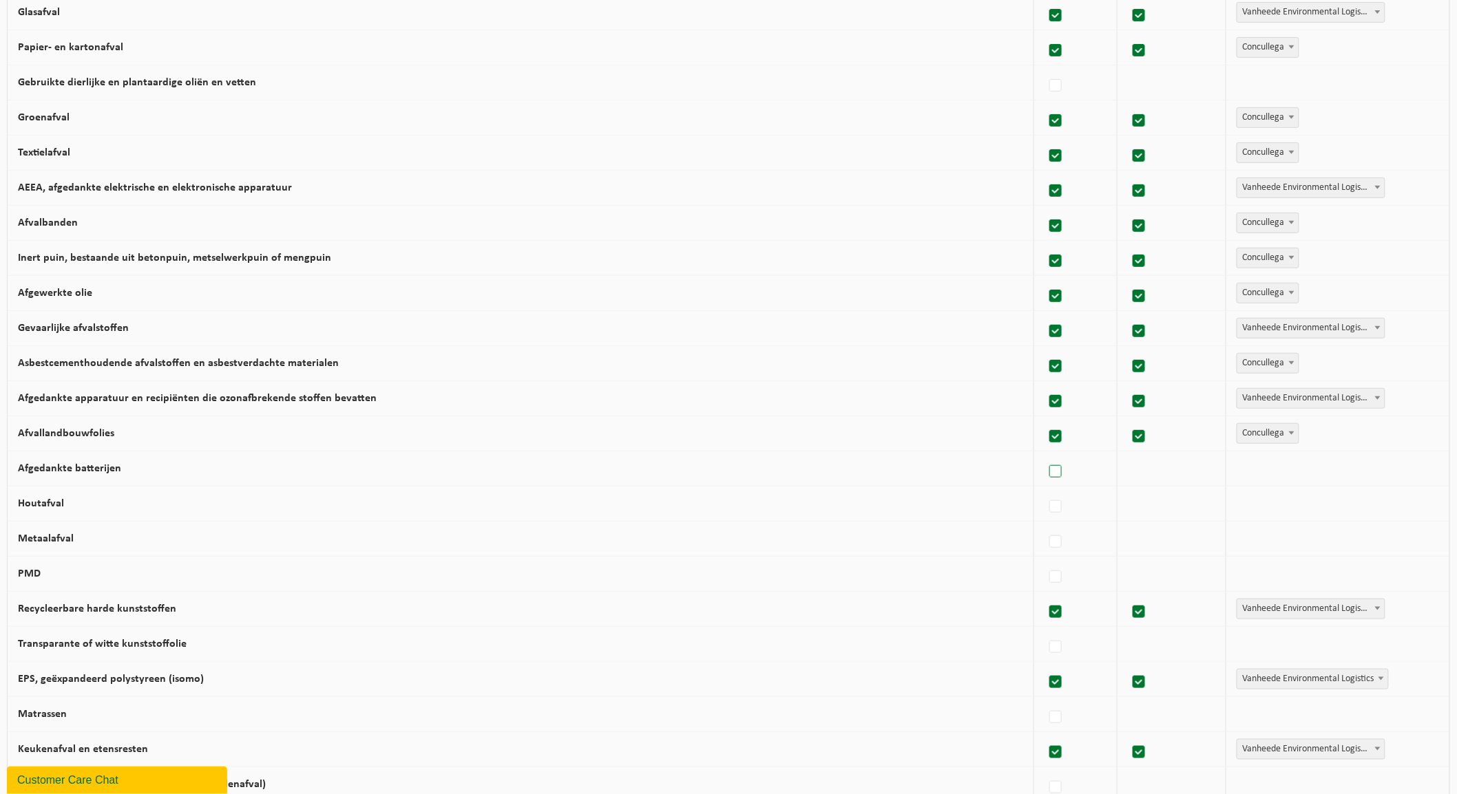
checkbox input "true"
click at [1281, 472] on span "Vanheede Environmental Logistics" at bounding box center [1312, 468] width 151 height 19
select select "Concullega"
click at [1047, 513] on label at bounding box center [1055, 507] width 19 height 21
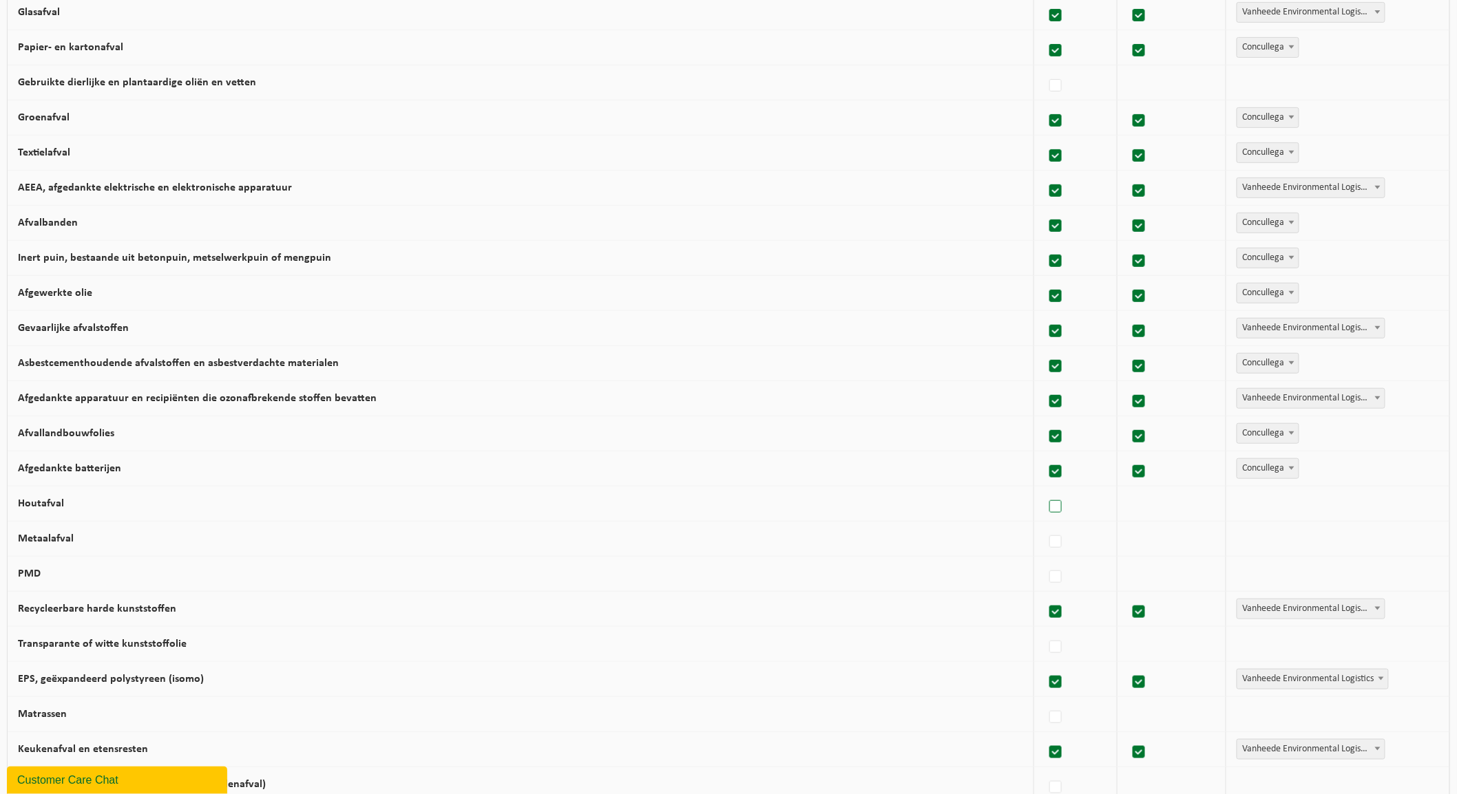
click at [1044, 490] on input "Houtafval" at bounding box center [1044, 489] width 1 height 1
checkbox input "true"
click at [1285, 500] on span "Vanheede Environmental Logistics" at bounding box center [1312, 503] width 151 height 19
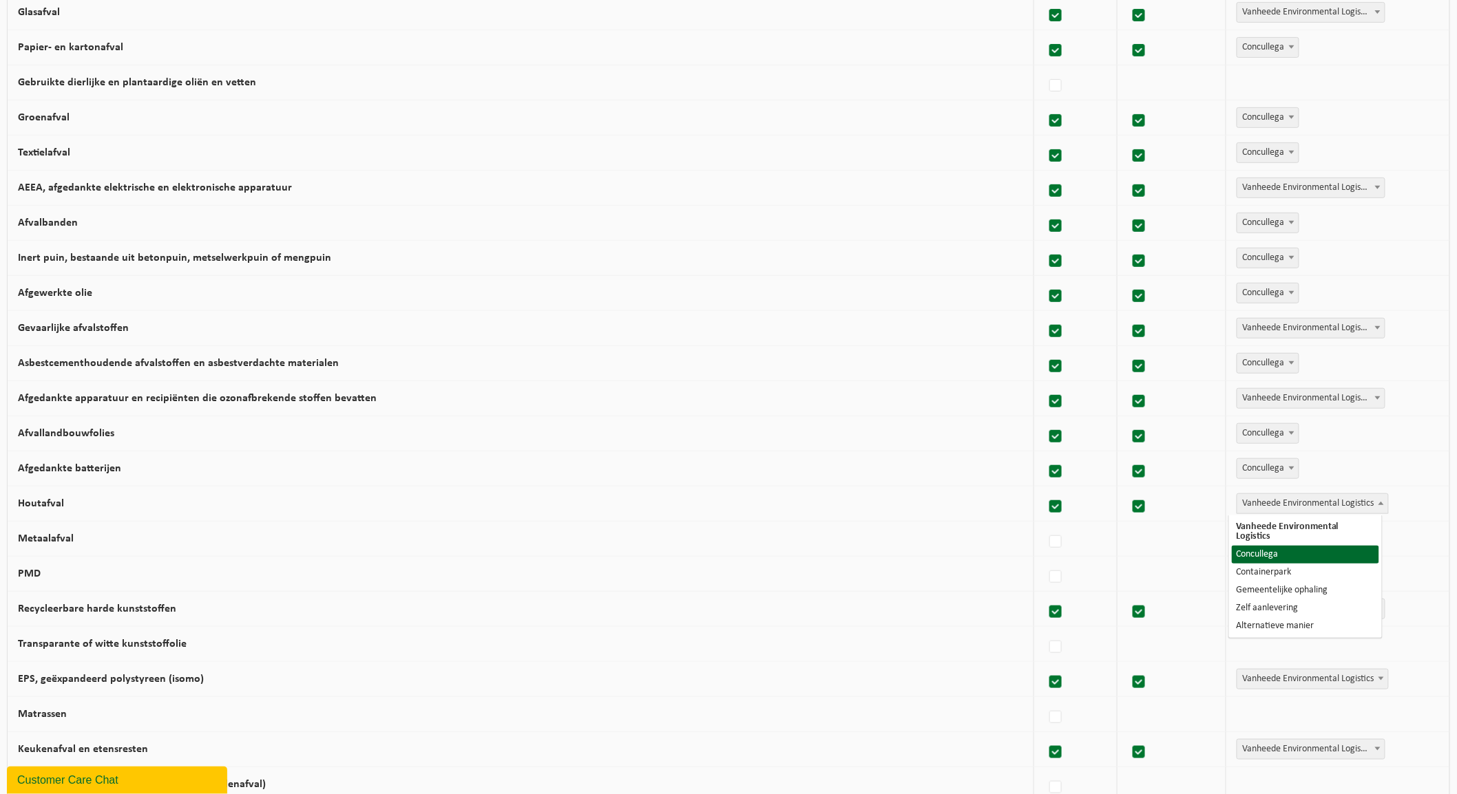
select select "Concullega"
click at [1046, 541] on label at bounding box center [1055, 542] width 19 height 21
click at [1044, 525] on input "Metaalafval" at bounding box center [1044, 525] width 1 height 1
checkbox input "true"
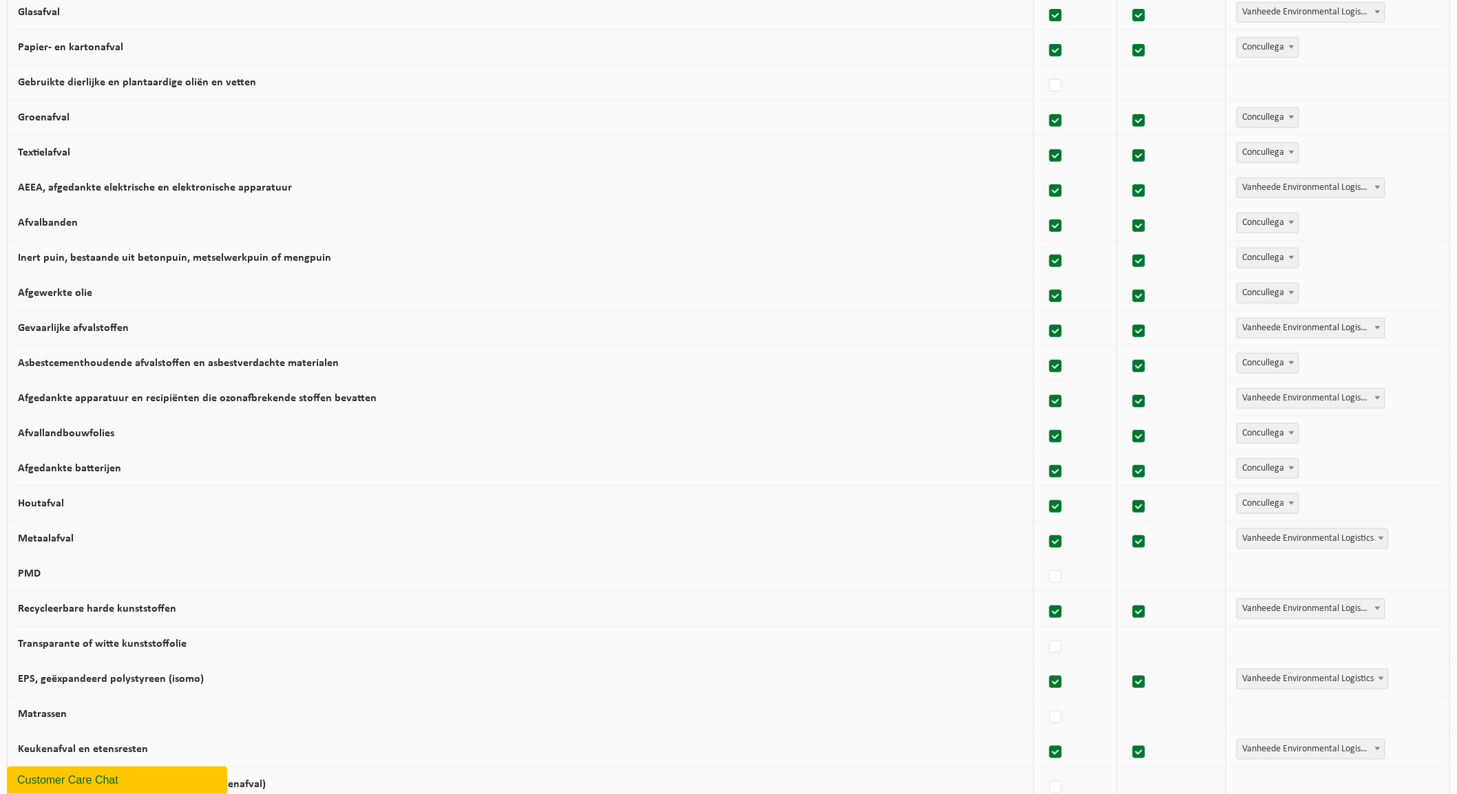
click at [1247, 538] on span "Vanheede Environmental Logistics" at bounding box center [1312, 538] width 151 height 19
select select "Concullega"
click at [1044, 577] on div at bounding box center [1075, 574] width 62 height 28
click at [1046, 580] on label at bounding box center [1055, 577] width 19 height 21
click at [1044, 560] on input "PMD" at bounding box center [1044, 560] width 1 height 1
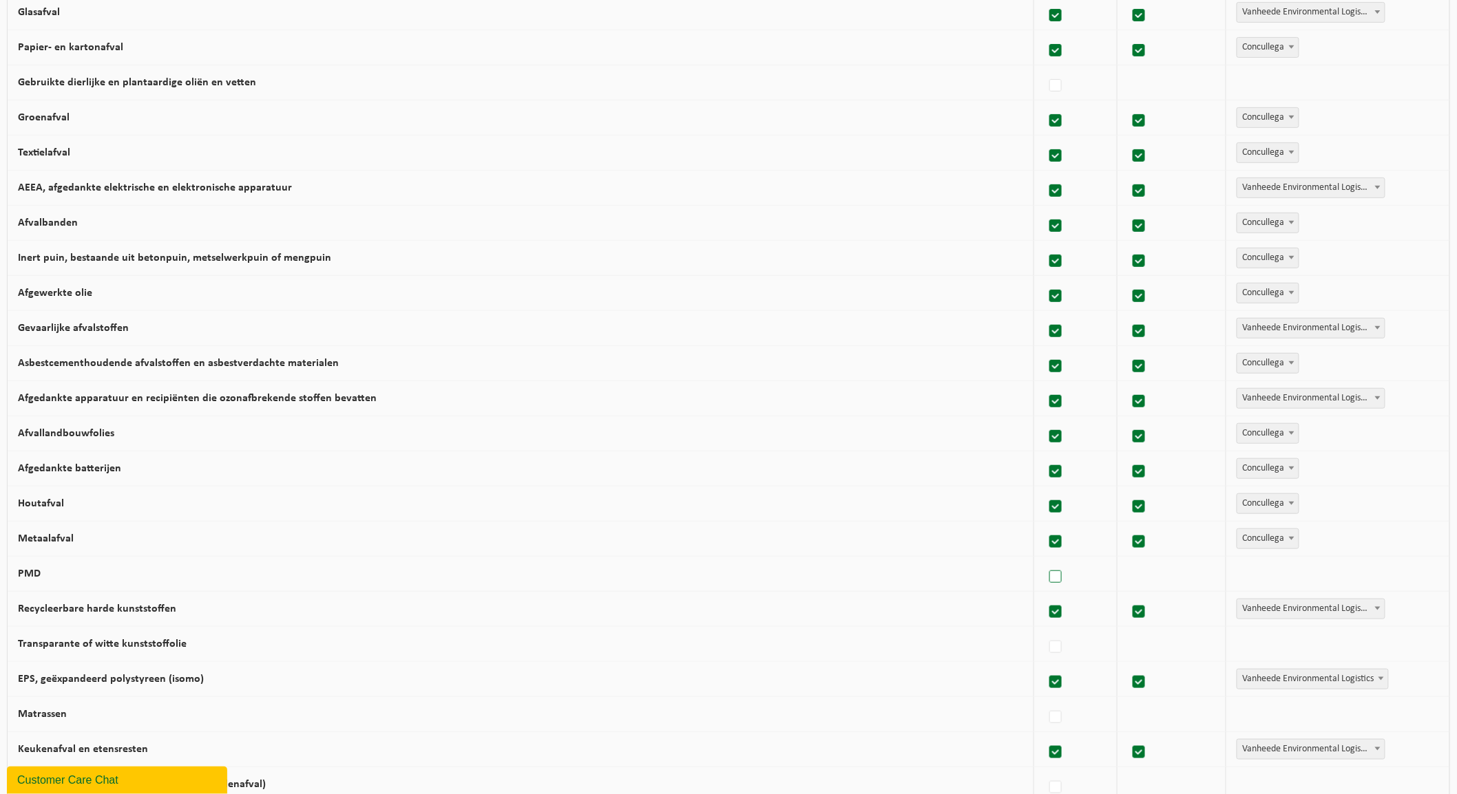
checkbox input "true"
click at [1265, 567] on span "Vanheede Environmental Logistics" at bounding box center [1312, 573] width 151 height 19
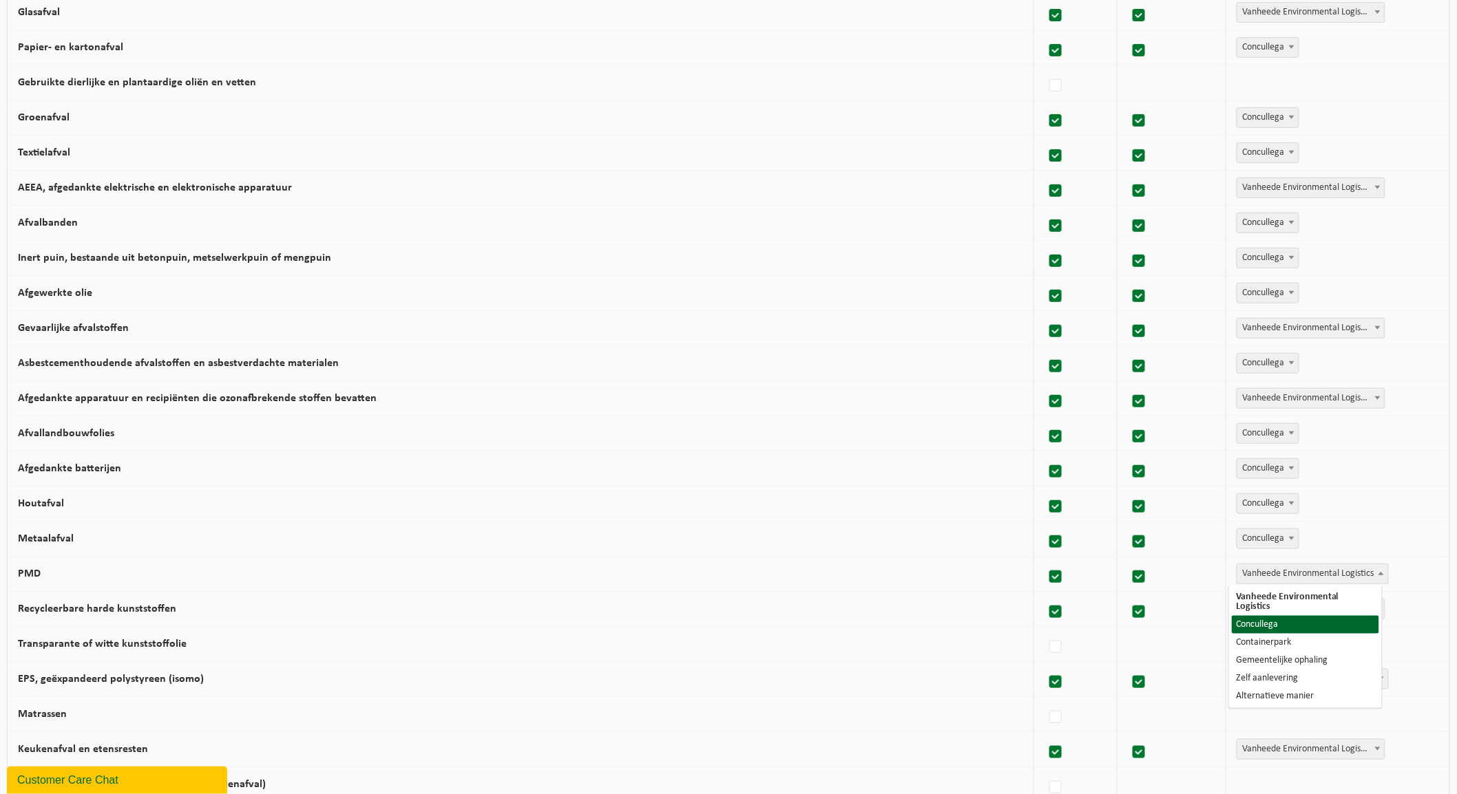
select select "Concullega"
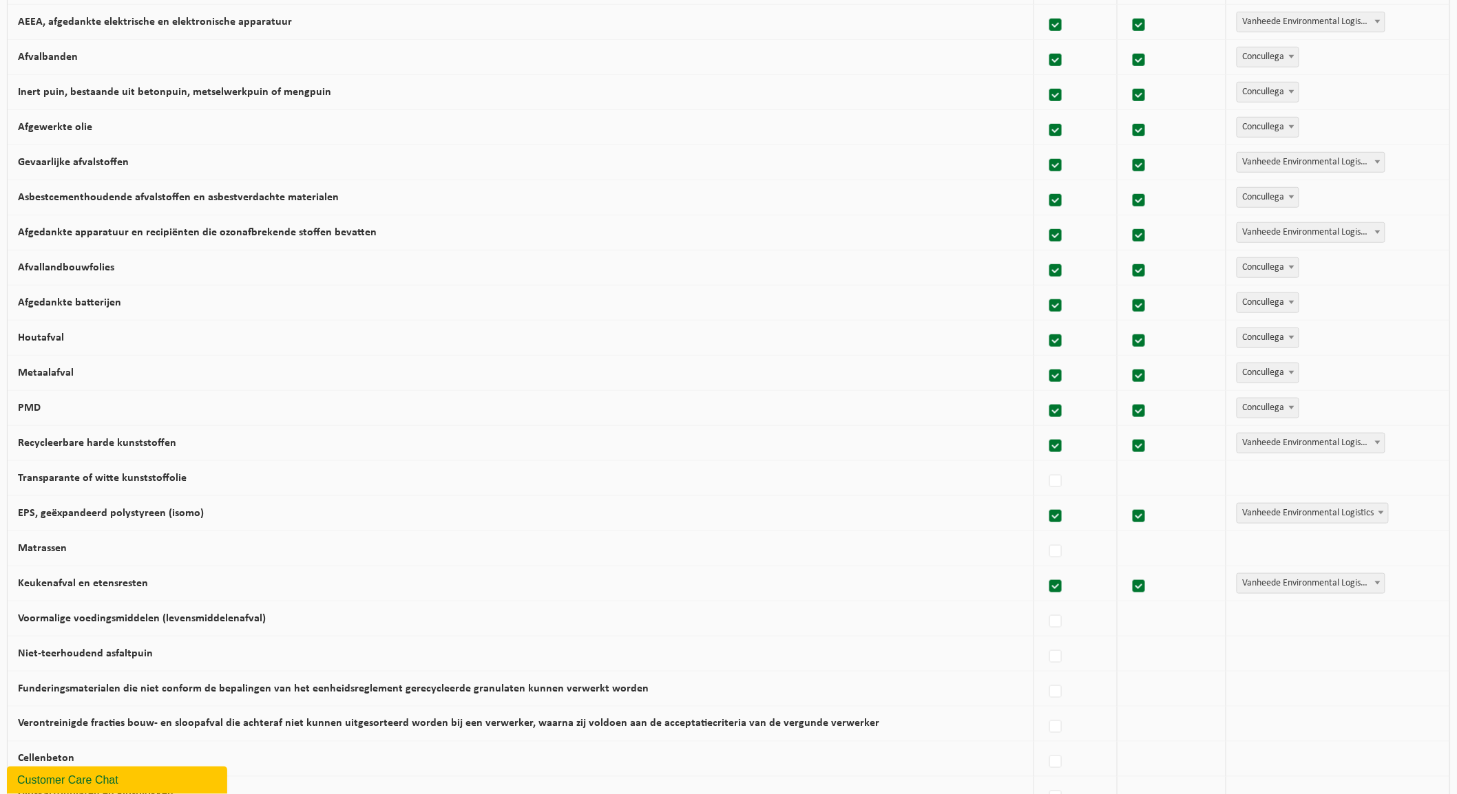
scroll to position [535, 0]
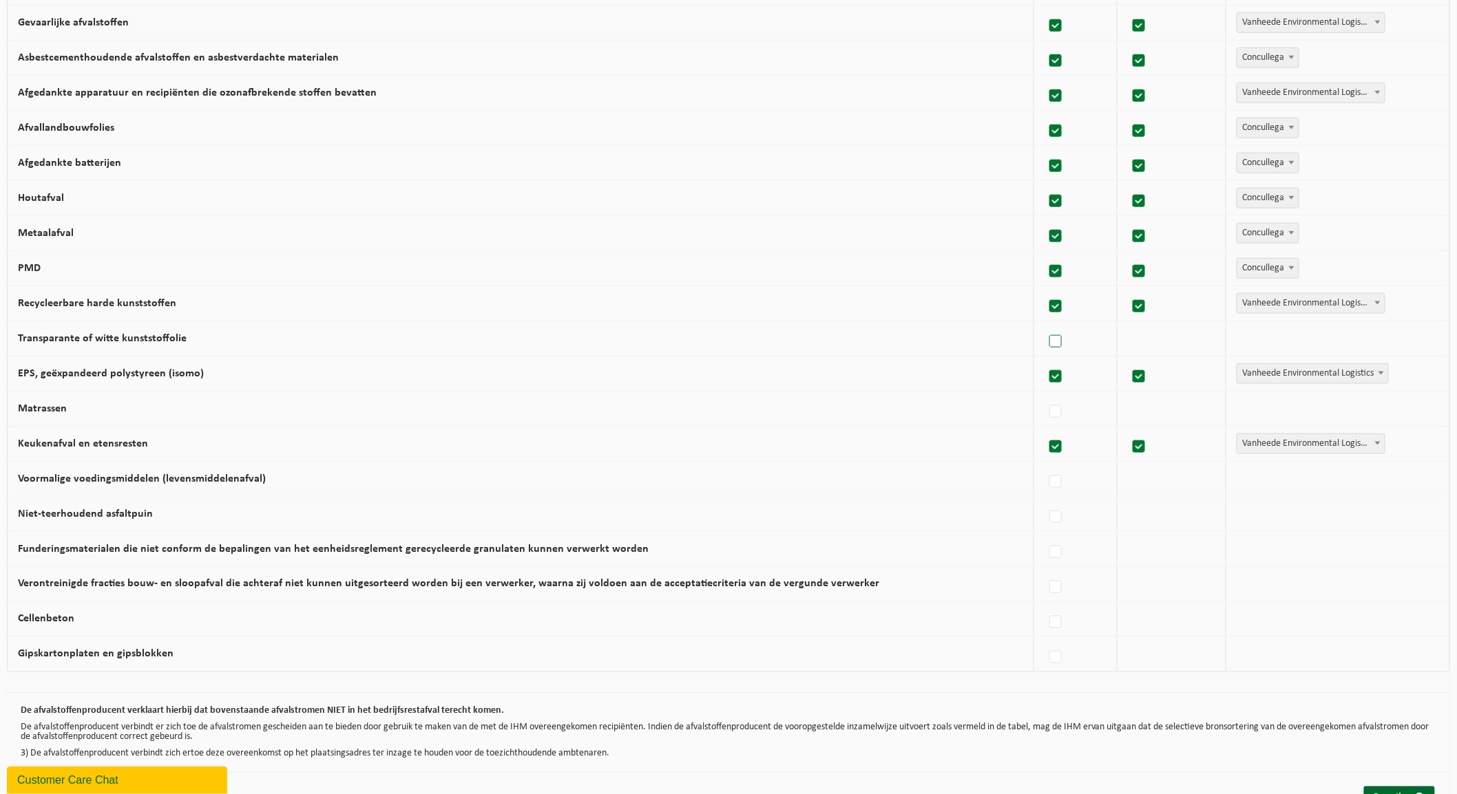
click at [1046, 343] on label at bounding box center [1055, 342] width 19 height 21
click at [1044, 325] on input "Transparante of witte kunststoffolie" at bounding box center [1044, 324] width 1 height 1
checkbox input "true"
click at [1298, 338] on span "Vanheede Environmental Logistics" at bounding box center [1312, 338] width 151 height 19
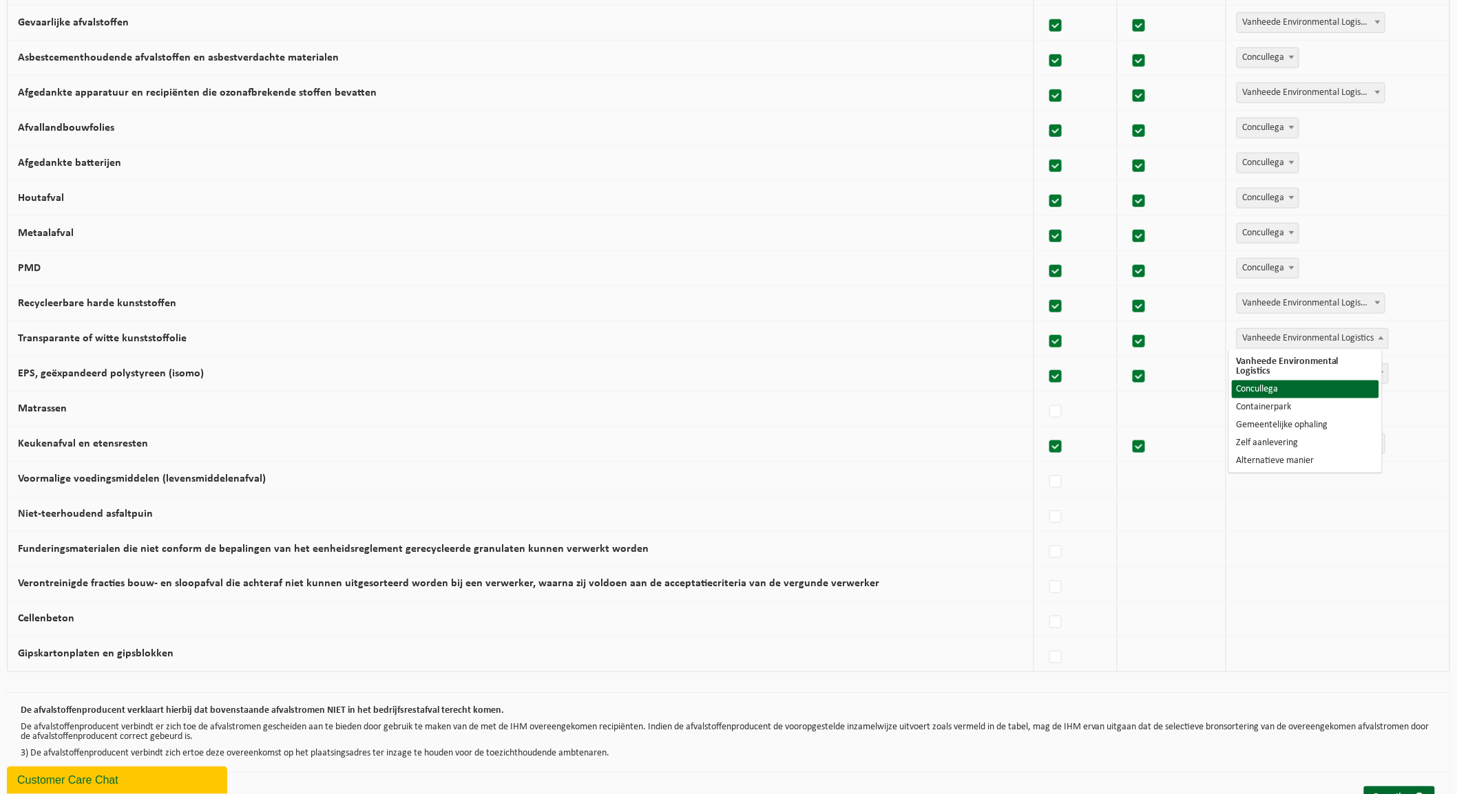
select select "Concullega"
click at [1046, 410] on label at bounding box center [1055, 412] width 19 height 21
click at [1044, 395] on input "Matrassen" at bounding box center [1044, 394] width 1 height 1
checkbox input "true"
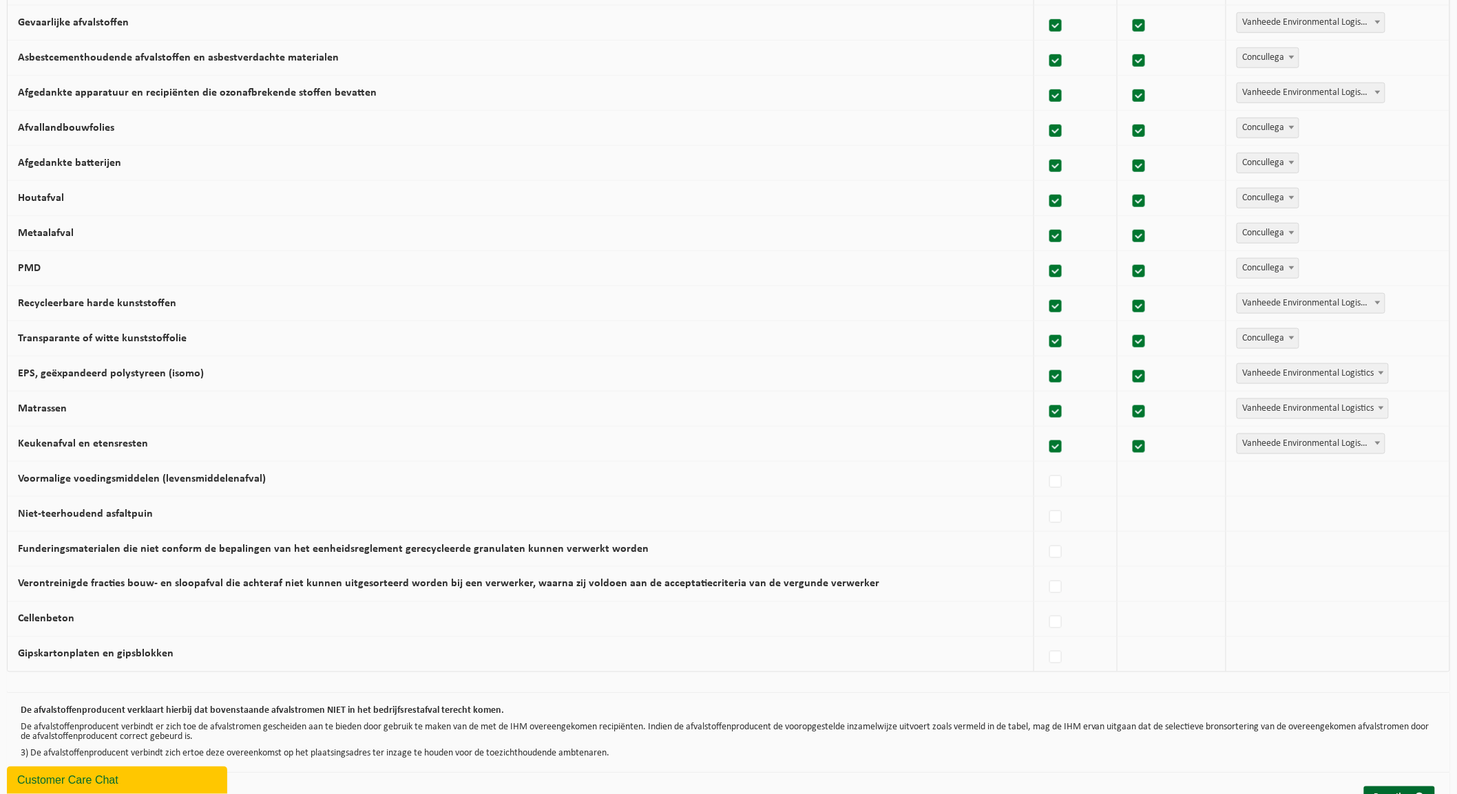
click at [1046, 415] on label at bounding box center [1055, 412] width 19 height 21
click at [1044, 395] on input "Matrassen" at bounding box center [1044, 394] width 1 height 1
checkbox input "false"
click at [1046, 482] on label at bounding box center [1055, 482] width 19 height 21
click at [1044, 465] on input "Voormalige voedingsmiddelen (levensmiddelenafval)" at bounding box center [1044, 465] width 1 height 1
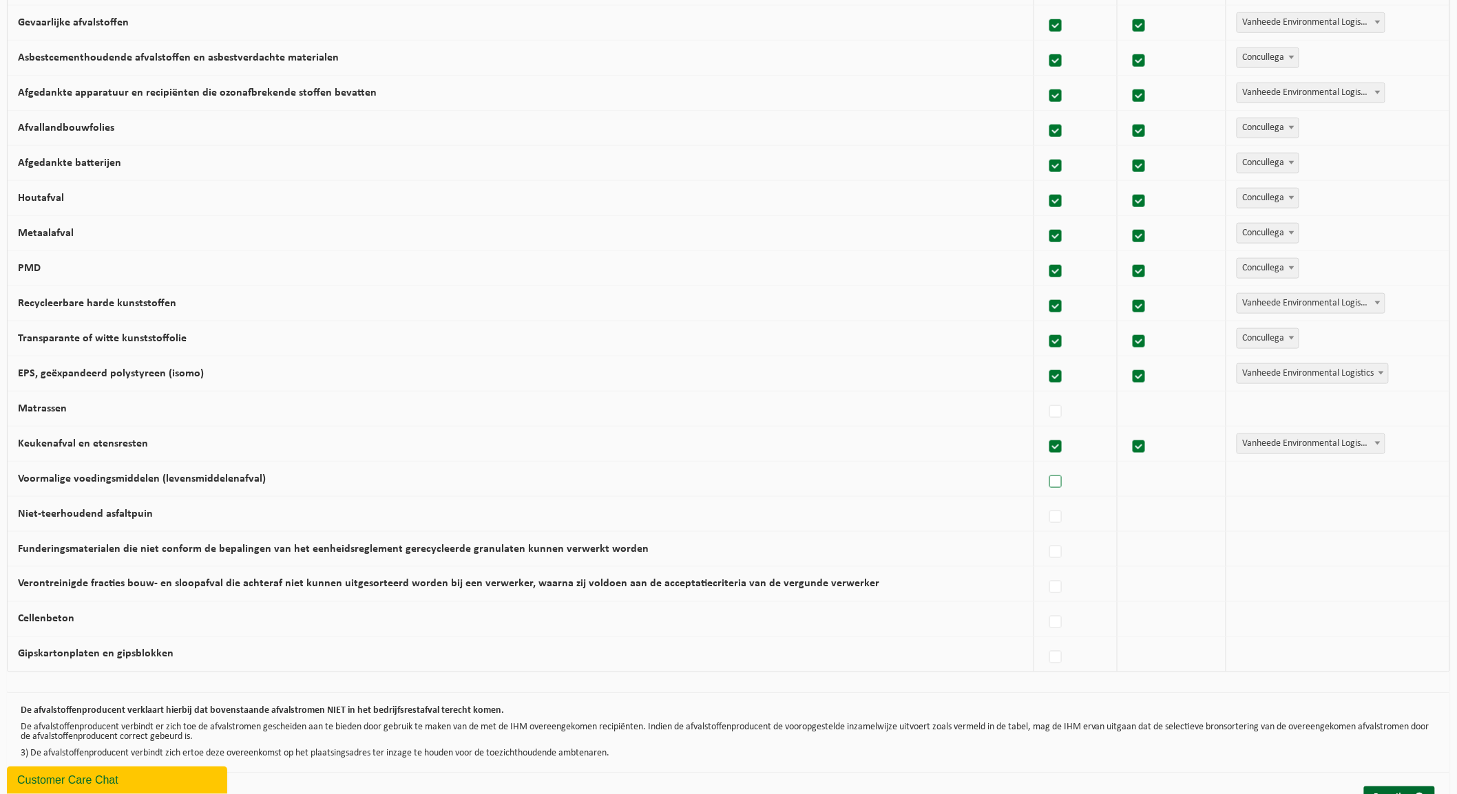
checkbox input "true"
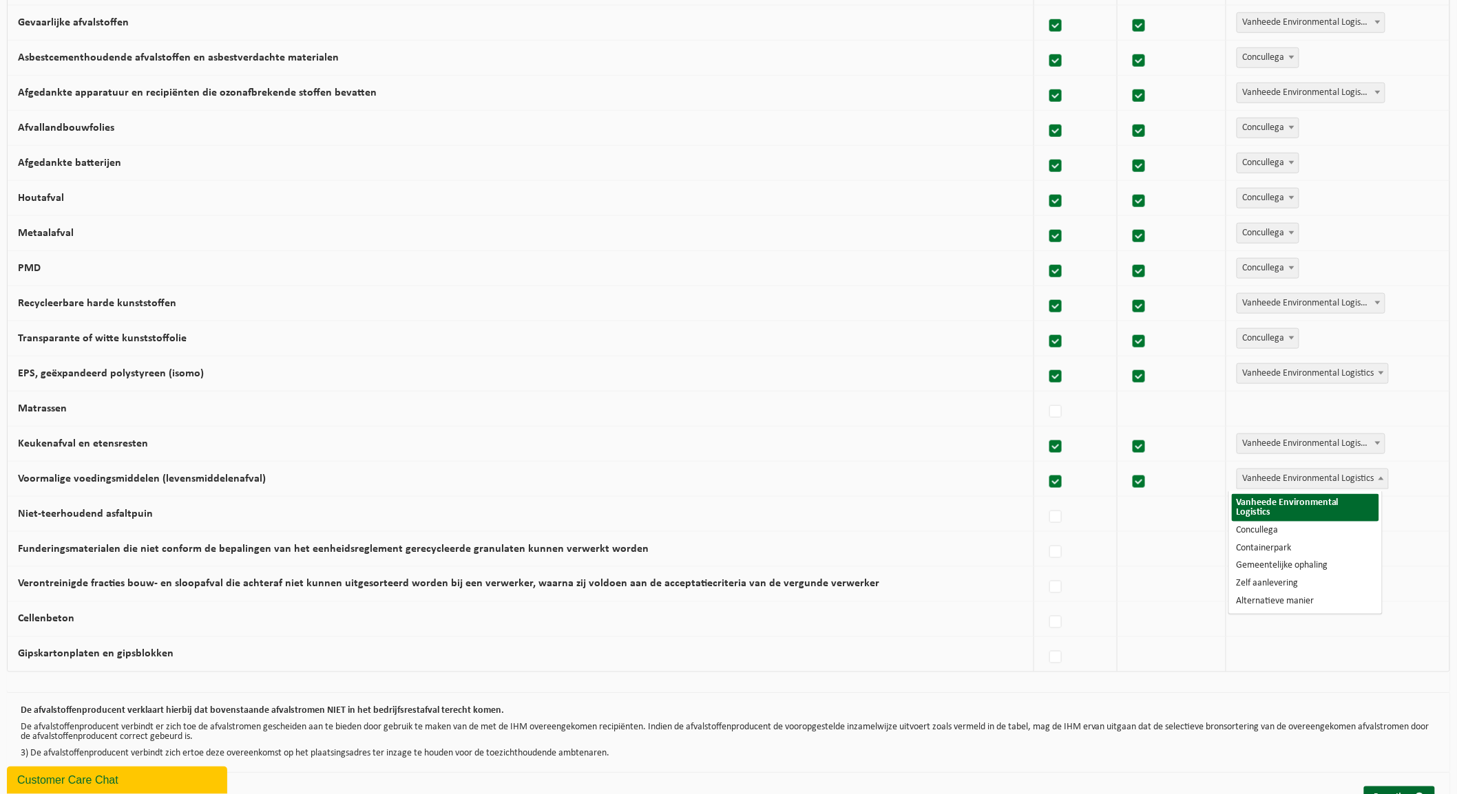
click at [1236, 483] on span "Vanheede Environmental Logistics" at bounding box center [1312, 479] width 152 height 21
click at [1048, 507] on div at bounding box center [1075, 514] width 62 height 28
click at [1046, 518] on label at bounding box center [1055, 517] width 19 height 21
click at [1044, 500] on input "Niet-teerhoudend asfaltpuin" at bounding box center [1044, 500] width 1 height 1
checkbox input "true"
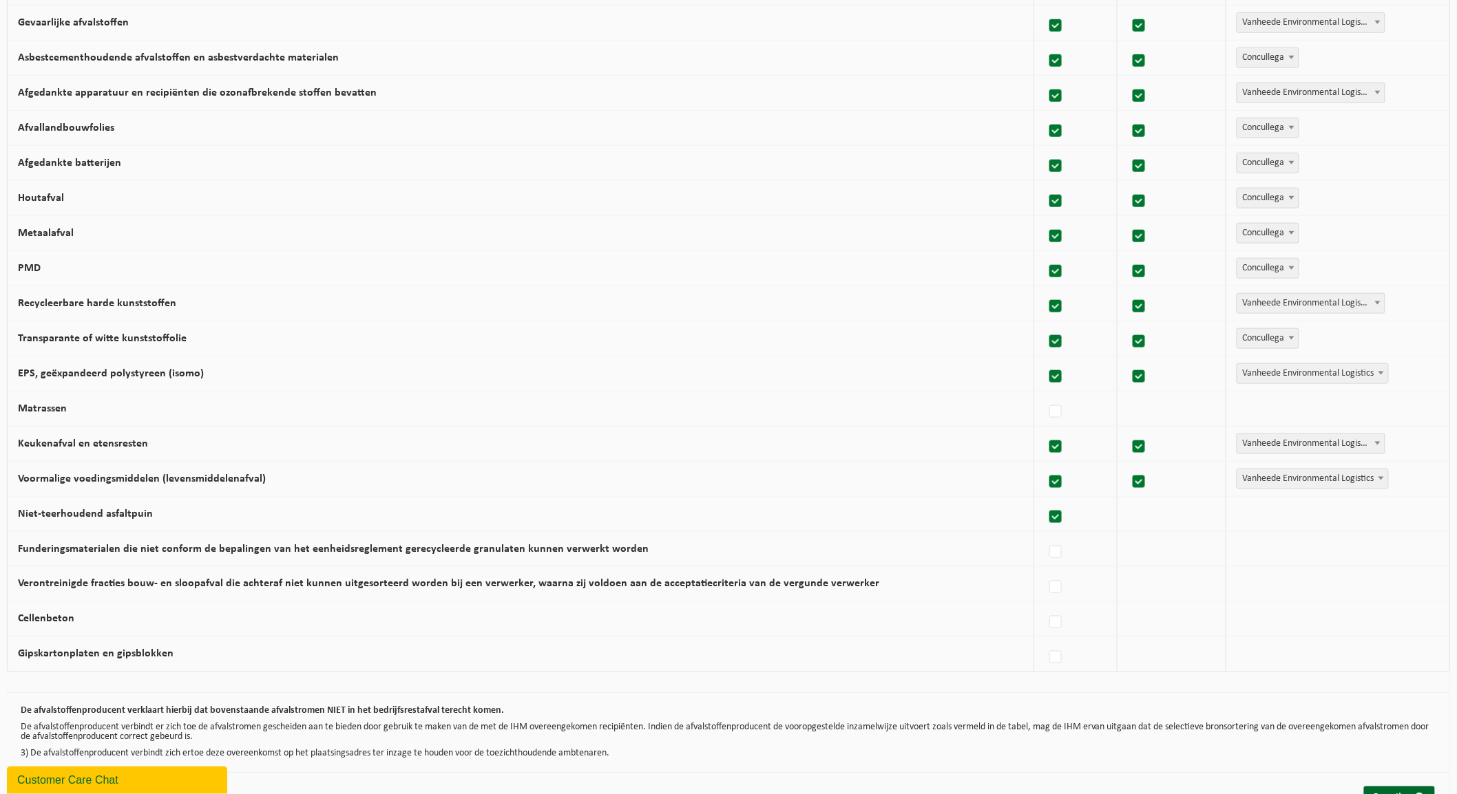
checkbox input "true"
click at [1267, 517] on span "Vanheede Environmental Logistics" at bounding box center [1312, 514] width 151 height 19
select select "Concullega"
click at [1050, 548] on label at bounding box center [1055, 552] width 19 height 21
click at [1044, 536] on input "Funderingsmaterialen die niet conform de bepalingen van het eenheidsreglement g…" at bounding box center [1044, 535] width 1 height 1
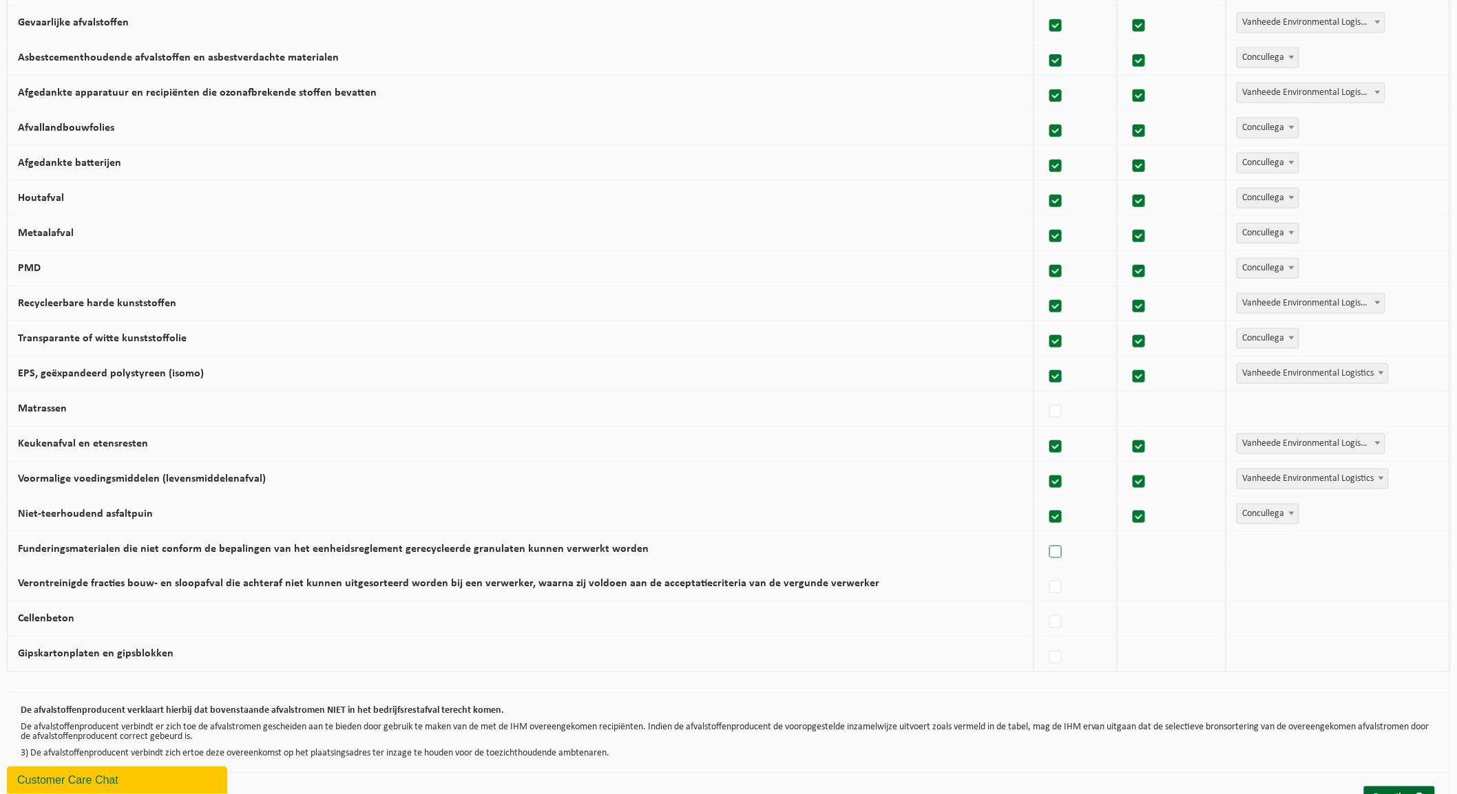
checkbox input "true"
click at [1278, 549] on span "Vanheede Environmental Logistics" at bounding box center [1312, 549] width 151 height 19
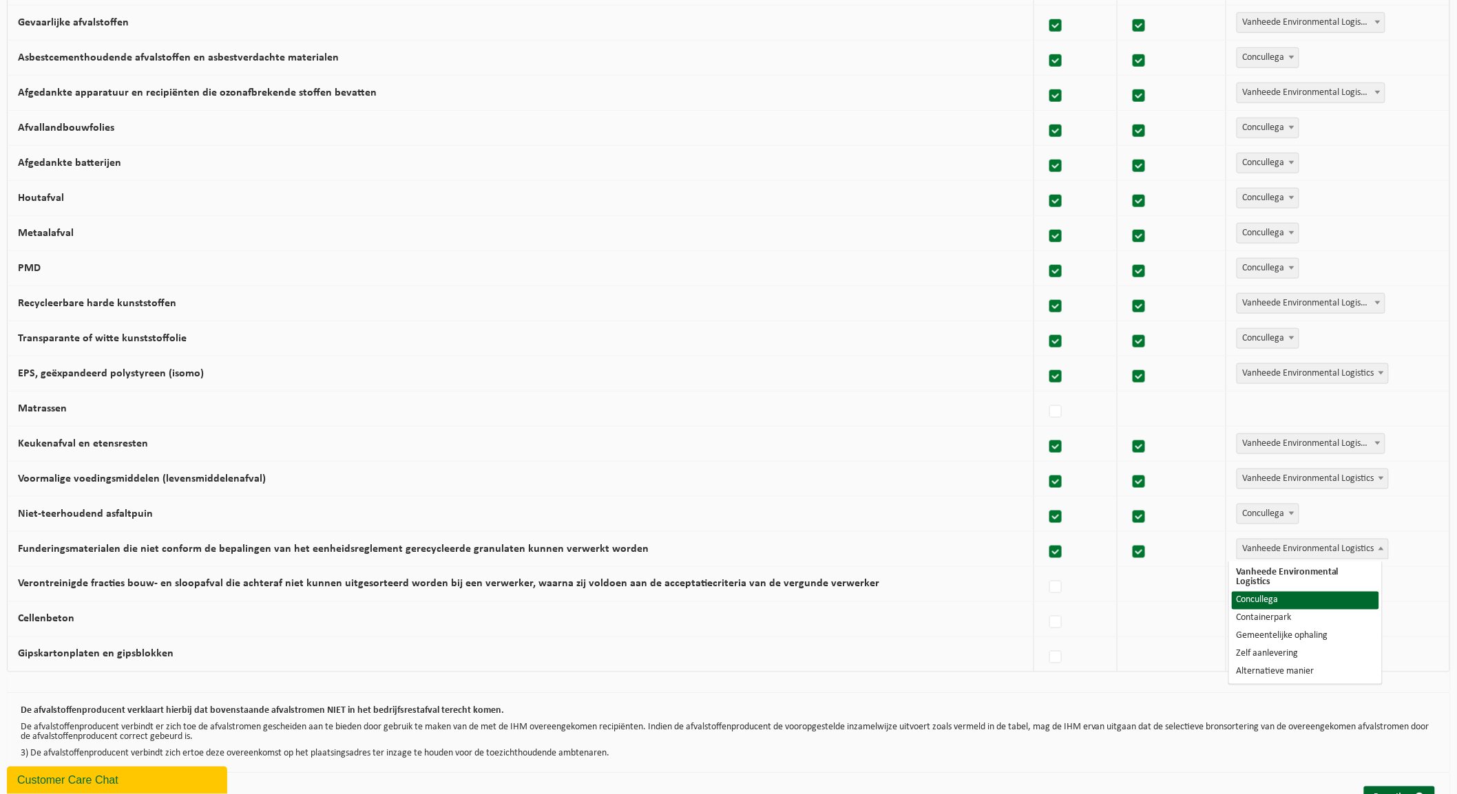
select select "Concullega"
click at [1052, 589] on label at bounding box center [1055, 588] width 19 height 21
click at [1044, 571] on input "Verontreinigde fracties bouw- en sloopafval die achteraf niet kunnen uitgesorte…" at bounding box center [1044, 570] width 1 height 1
checkbox input "true"
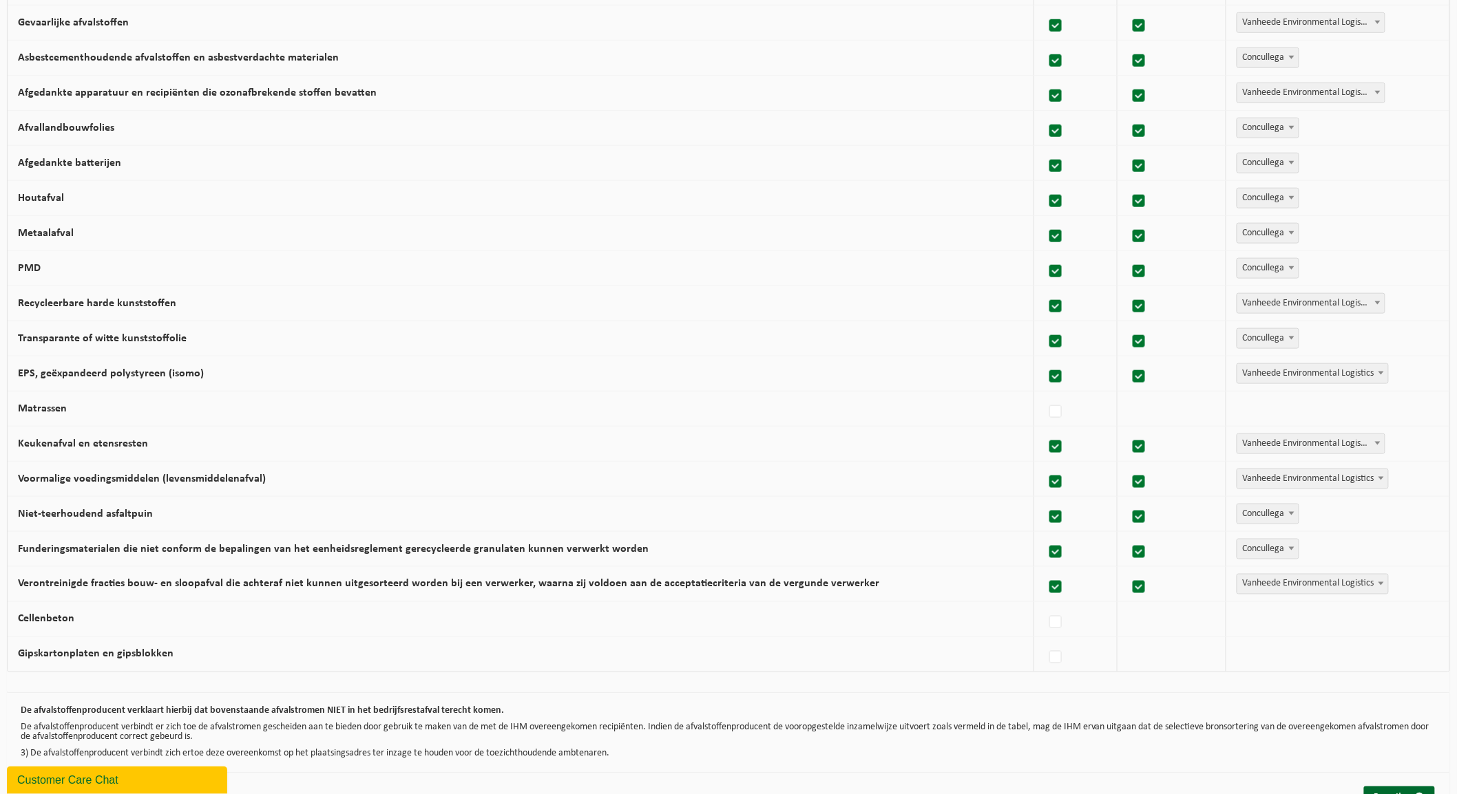
click at [1244, 585] on span "Vanheede Environmental Logistics" at bounding box center [1312, 584] width 151 height 19
select select "Concullega"
click at [1046, 621] on label at bounding box center [1055, 623] width 19 height 21
click at [1044, 606] on input "Cellenbeton" at bounding box center [1044, 605] width 1 height 1
checkbox input "true"
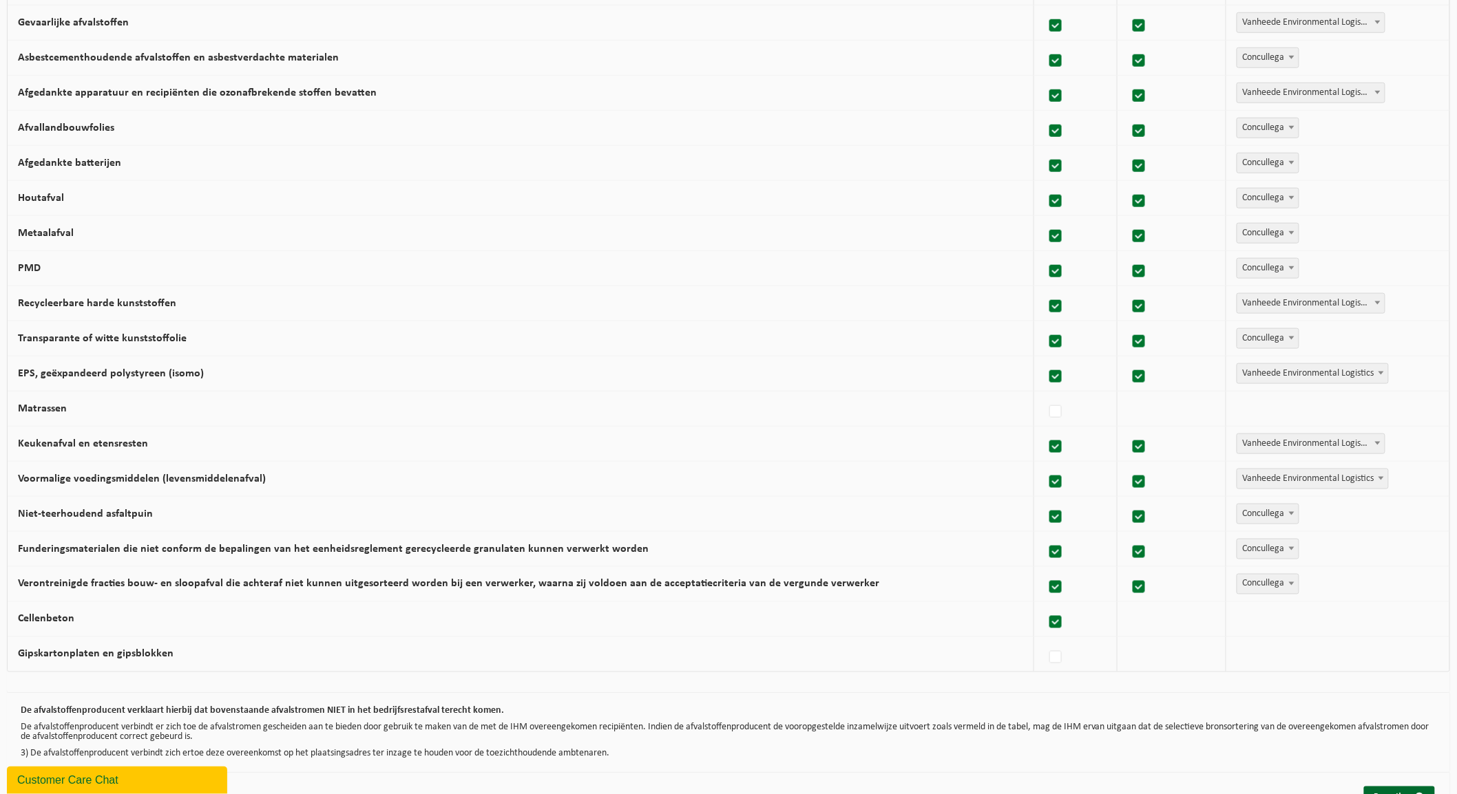
checkbox input "true"
click at [1263, 620] on span "Vanheede Environmental Logistics" at bounding box center [1312, 619] width 151 height 19
select select "Concullega"
click at [1051, 662] on label at bounding box center [1055, 658] width 19 height 21
click at [1044, 641] on input "Gipskartonplaten en gipsblokken" at bounding box center [1044, 640] width 1 height 1
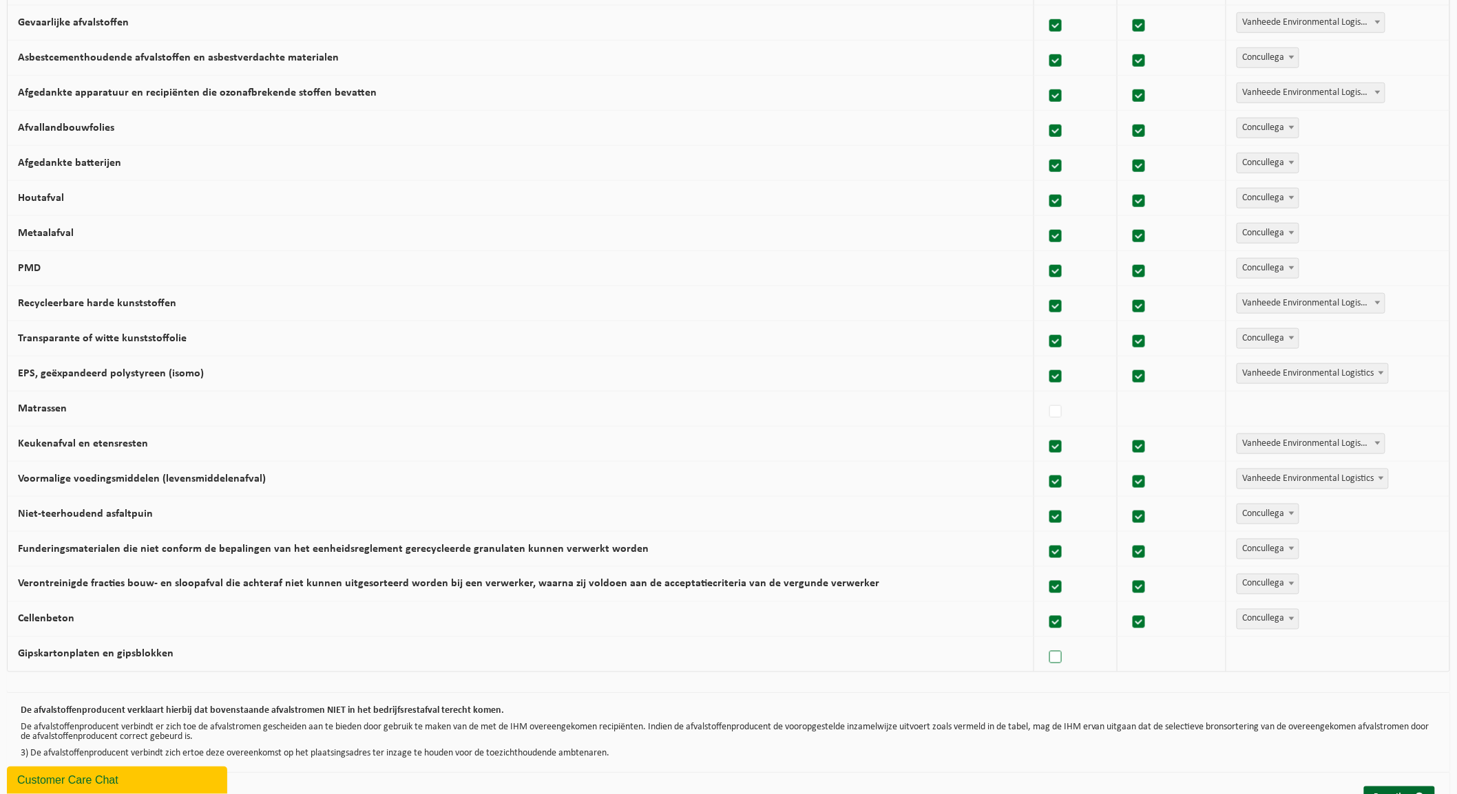
checkbox input "true"
drag, startPoint x: 1248, startPoint y: 649, endPoint x: 1254, endPoint y: 653, distance: 7.1
click at [1249, 649] on span "Vanheede Environmental Logistics" at bounding box center [1312, 654] width 151 height 19
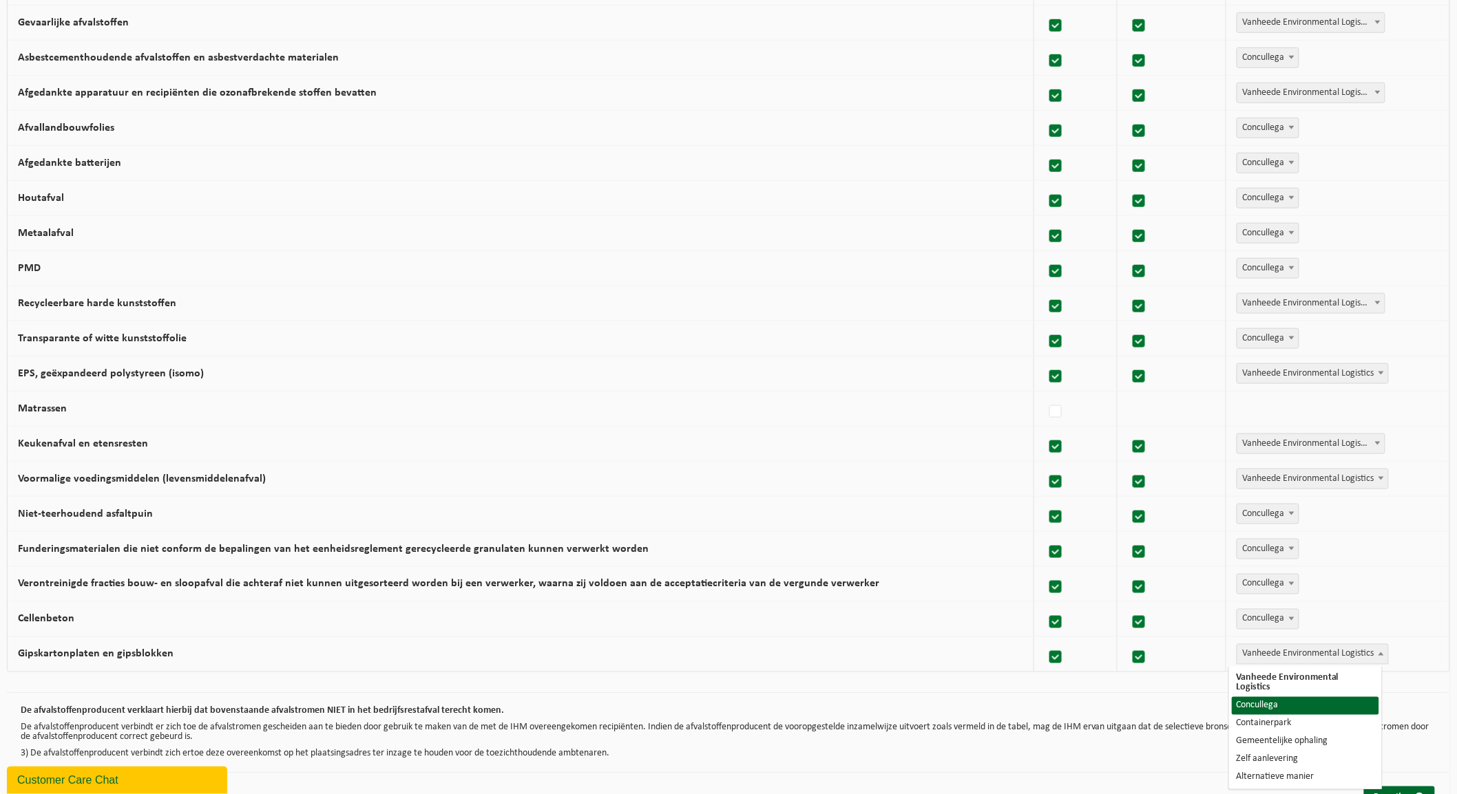
select select "Concullega"
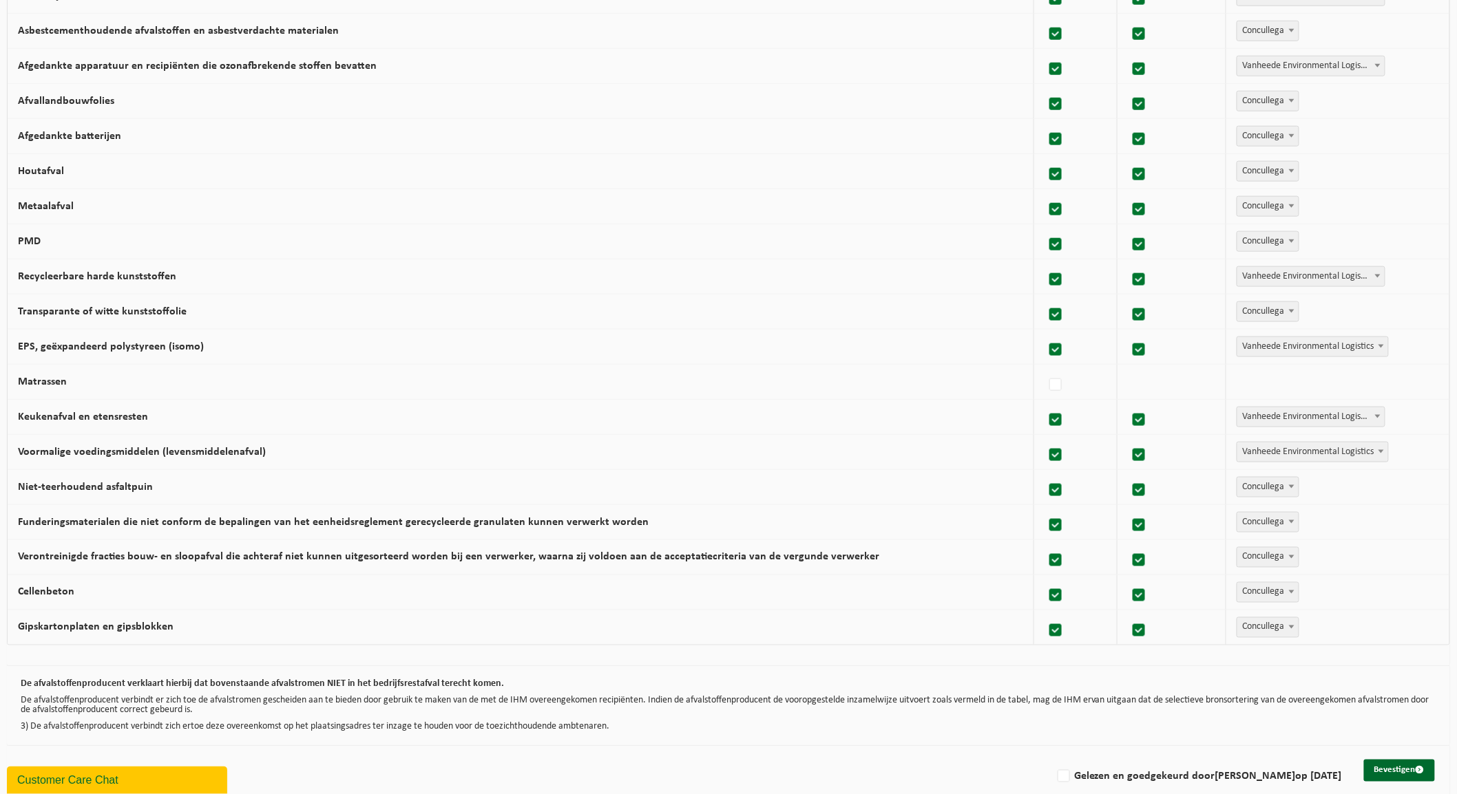
scroll to position [584, 0]
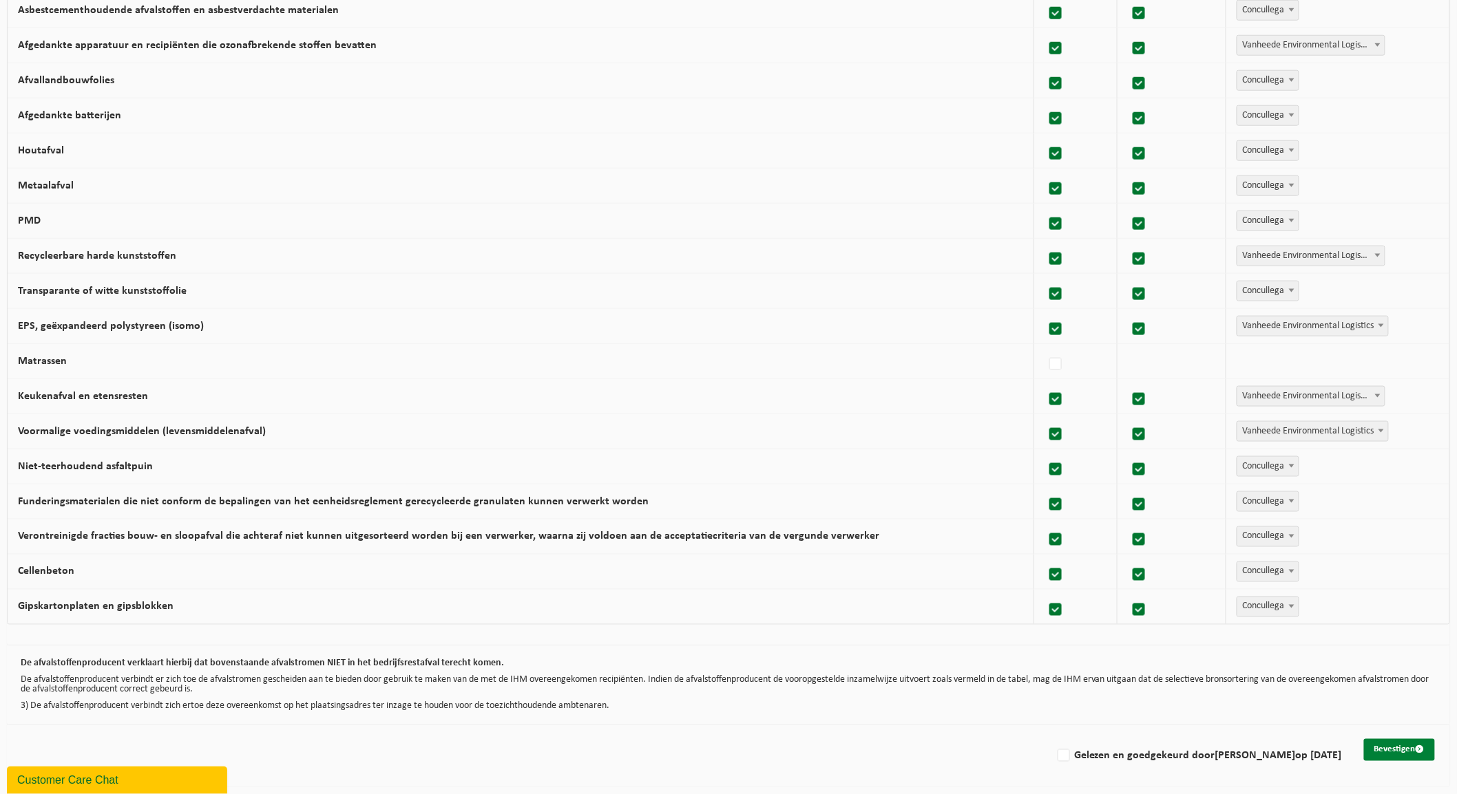
click at [1399, 750] on button "Bevestigen" at bounding box center [1399, 750] width 71 height 22
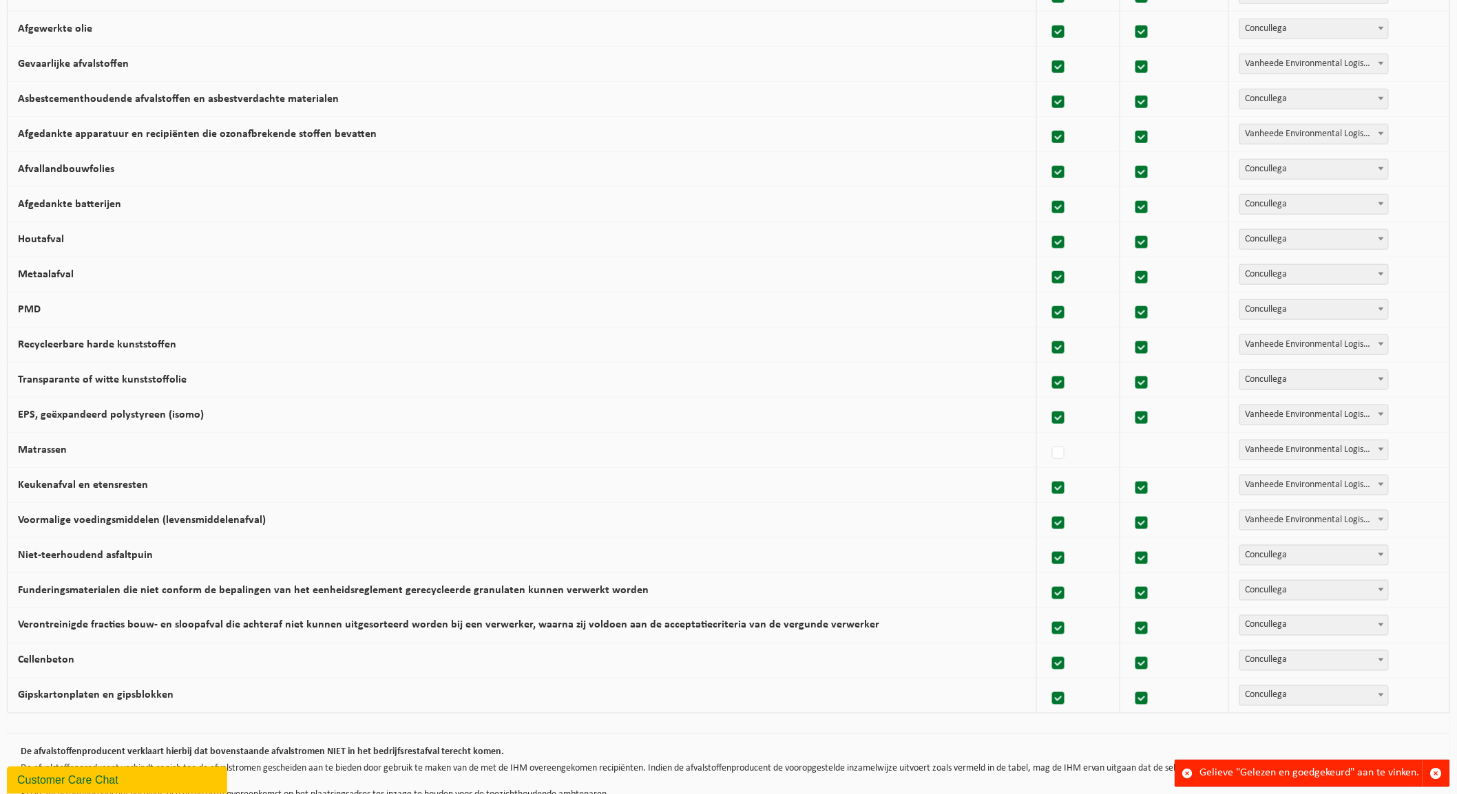
scroll to position [584, 0]
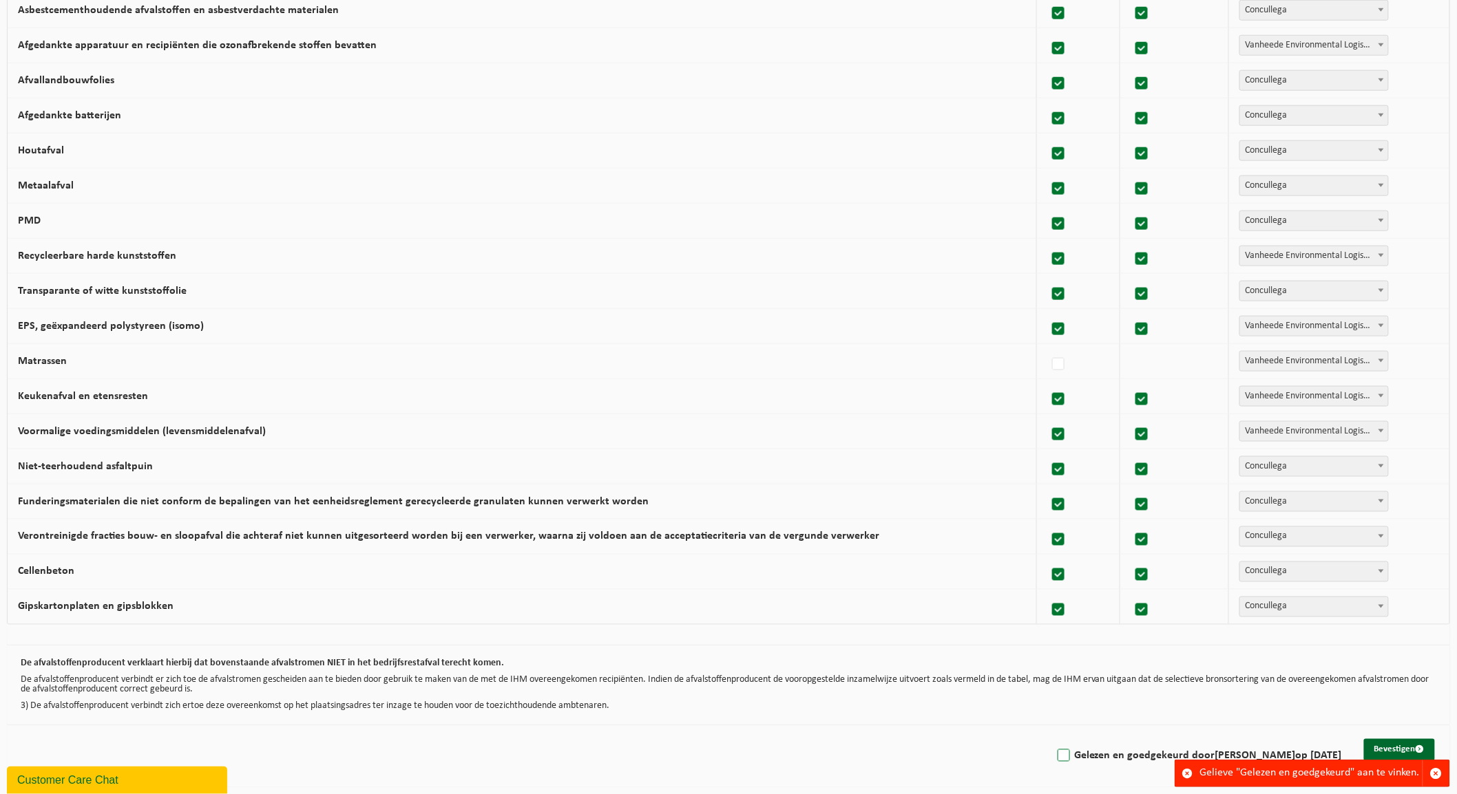
click at [1061, 757] on label "Gelezen en goedgekeurd door [PERSON_NAME] op [DATE]" at bounding box center [1198, 756] width 287 height 21
click at [1053, 739] on input "Gelezen en goedgekeurd door DIETER VIAENE op 09/09/25" at bounding box center [1052, 739] width 1 height 1
checkbox input "true"
click at [1404, 747] on button "Bevestigen" at bounding box center [1399, 750] width 71 height 22
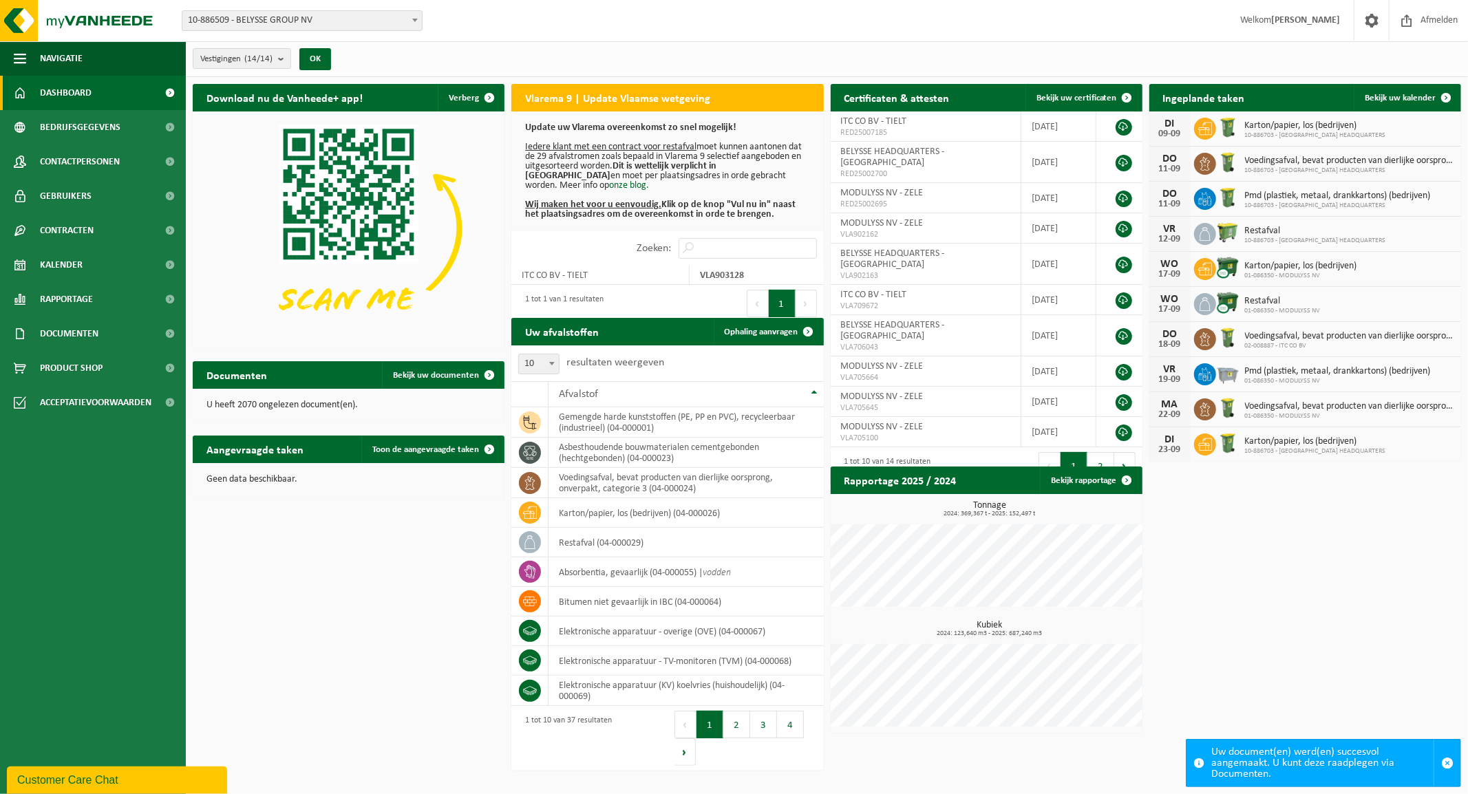
click at [362, 17] on span "10-886509 - BELYSSE GROUP NV" at bounding box center [302, 20] width 240 height 19
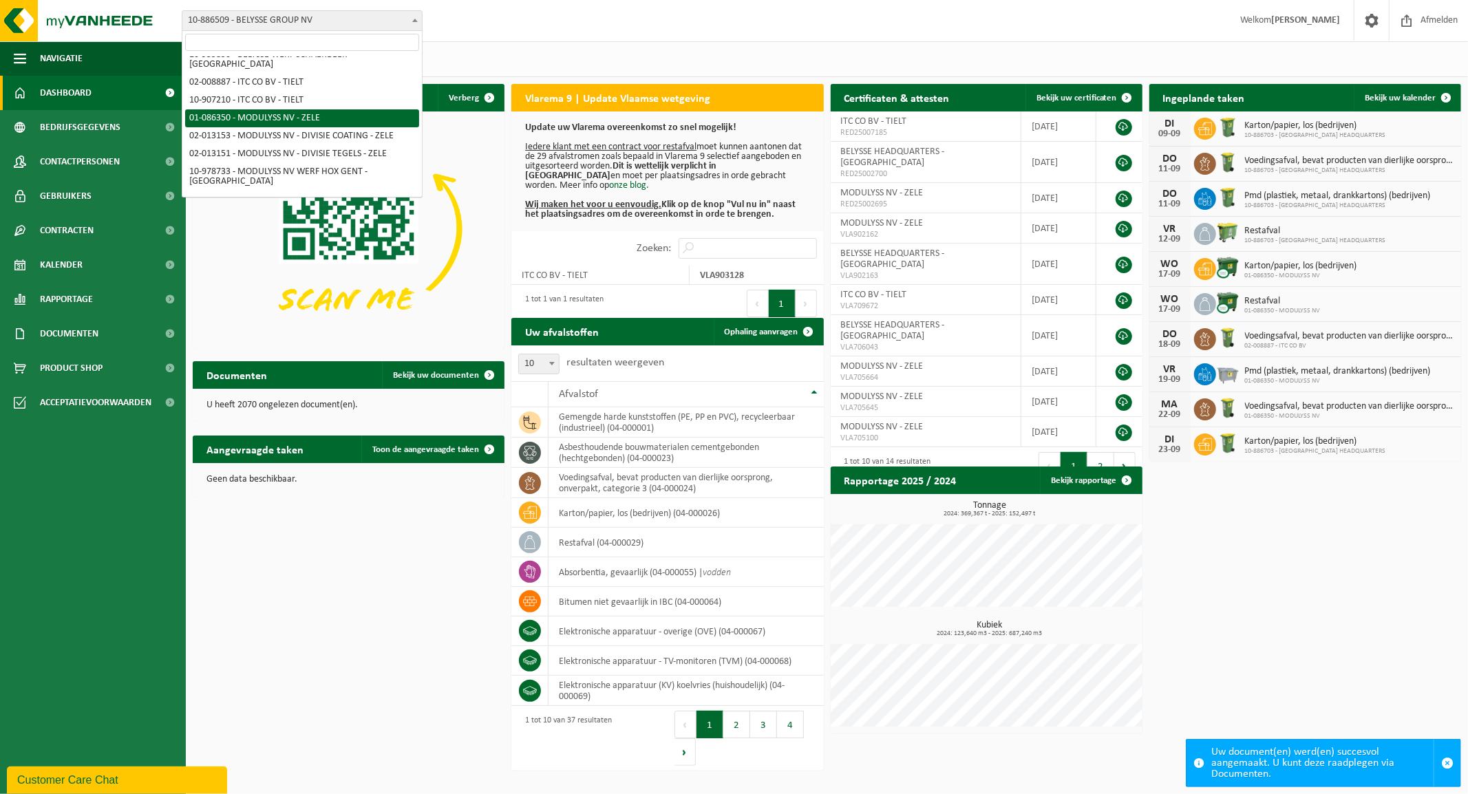
scroll to position [76, 0]
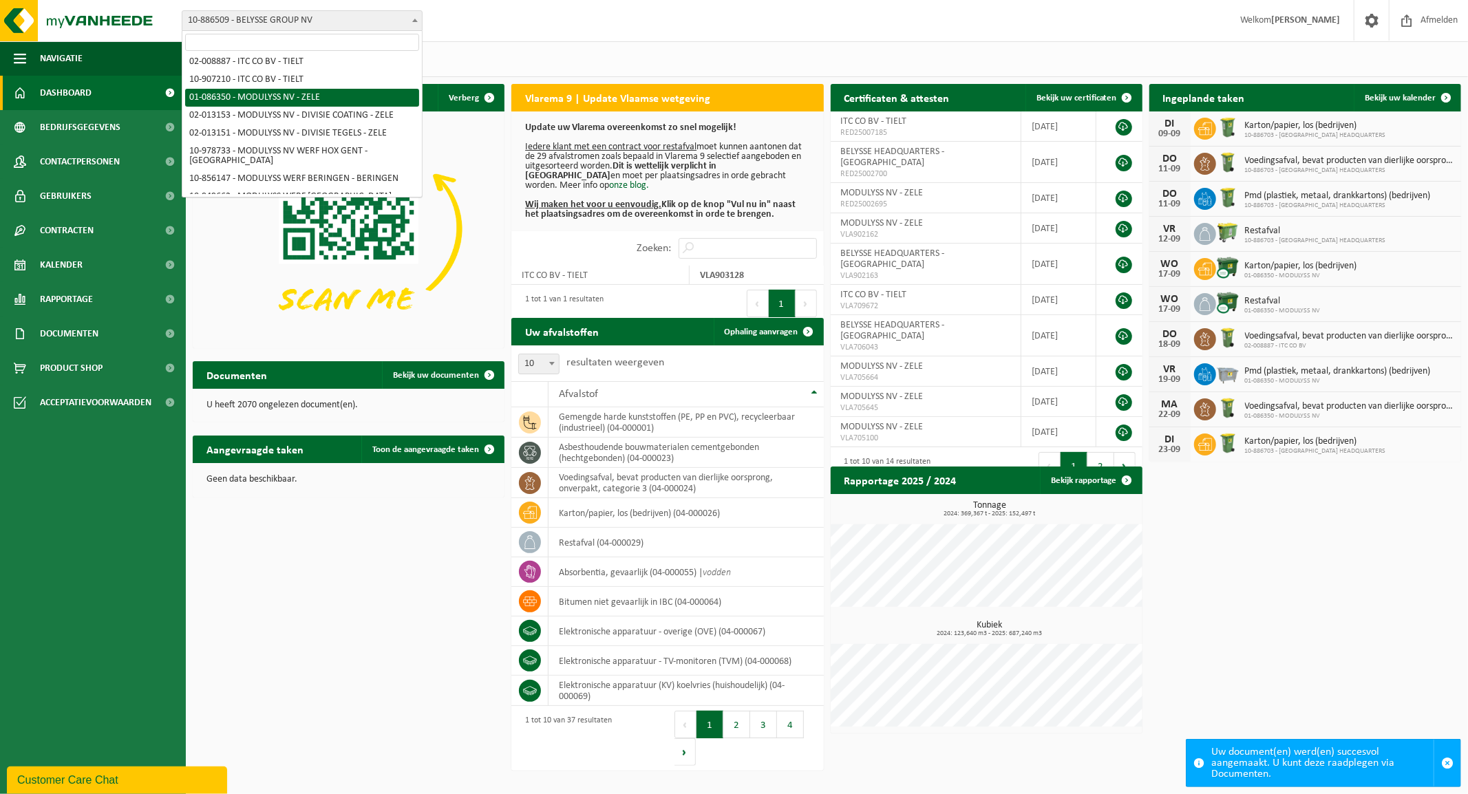
select select "667"
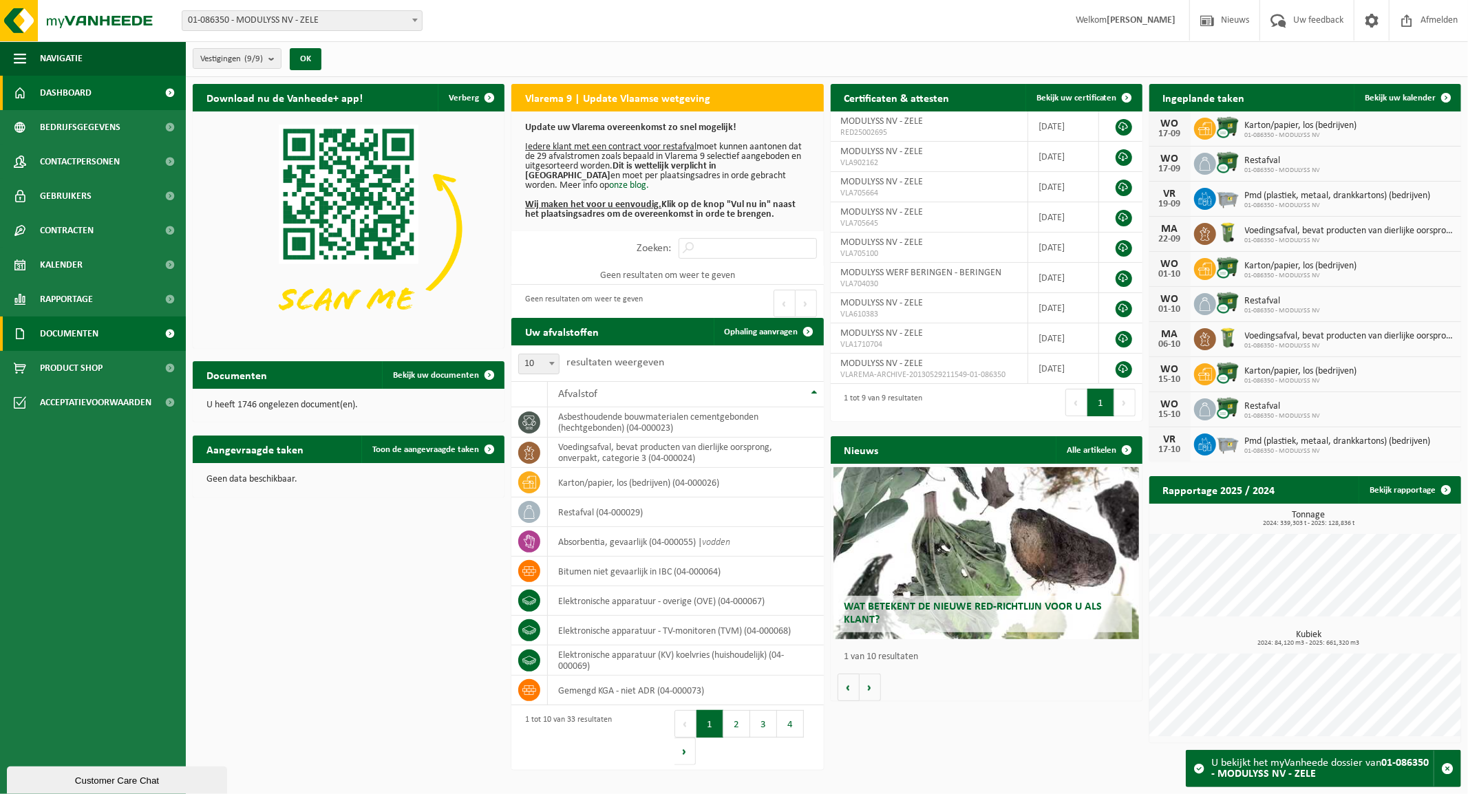
click at [60, 326] on span "Documenten" at bounding box center [69, 334] width 59 height 34
click at [72, 363] on span "Facturen" at bounding box center [60, 368] width 36 height 26
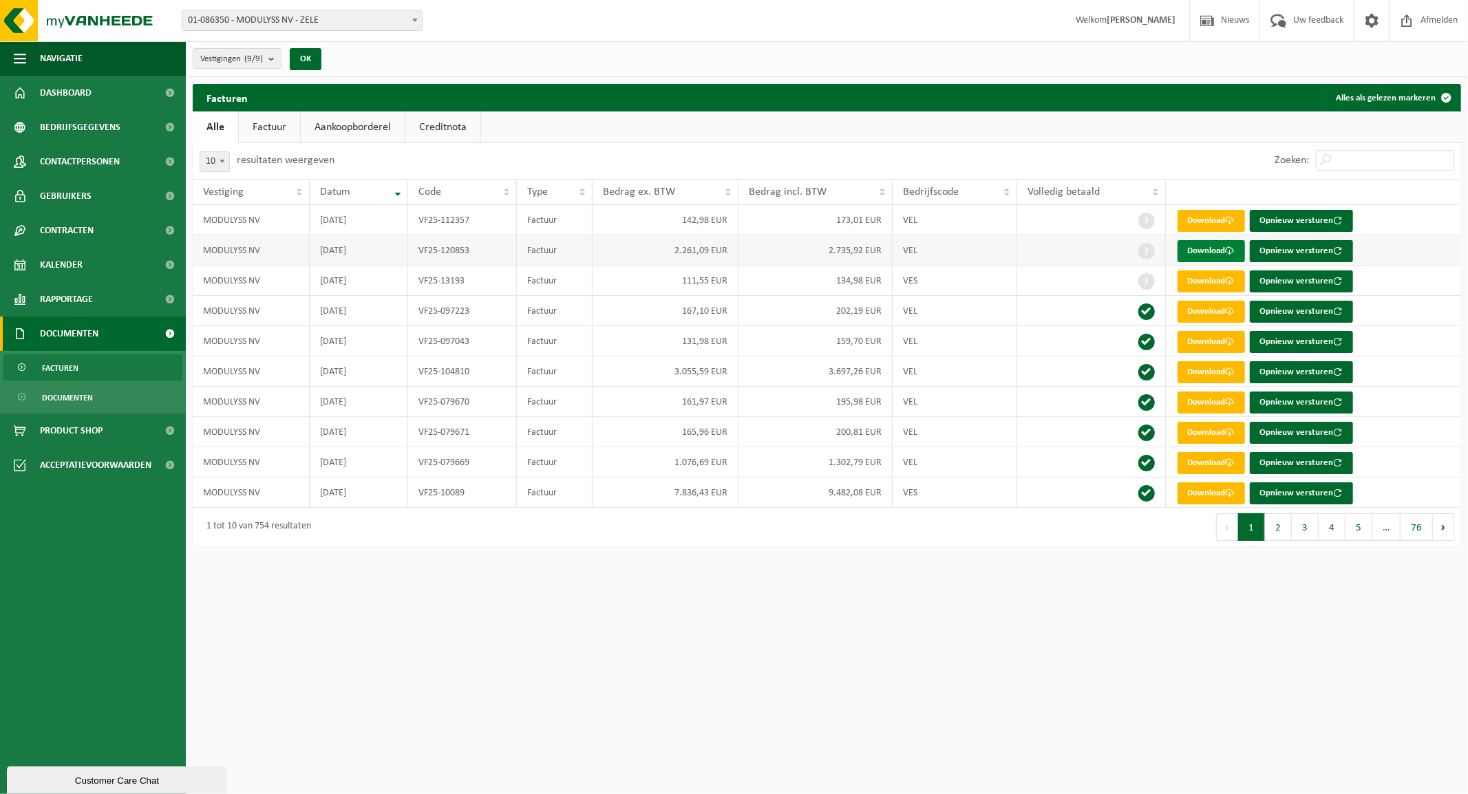
click at [1229, 251] on span at bounding box center [1230, 250] width 9 height 9
